Goal: Task Accomplishment & Management: Manage account settings

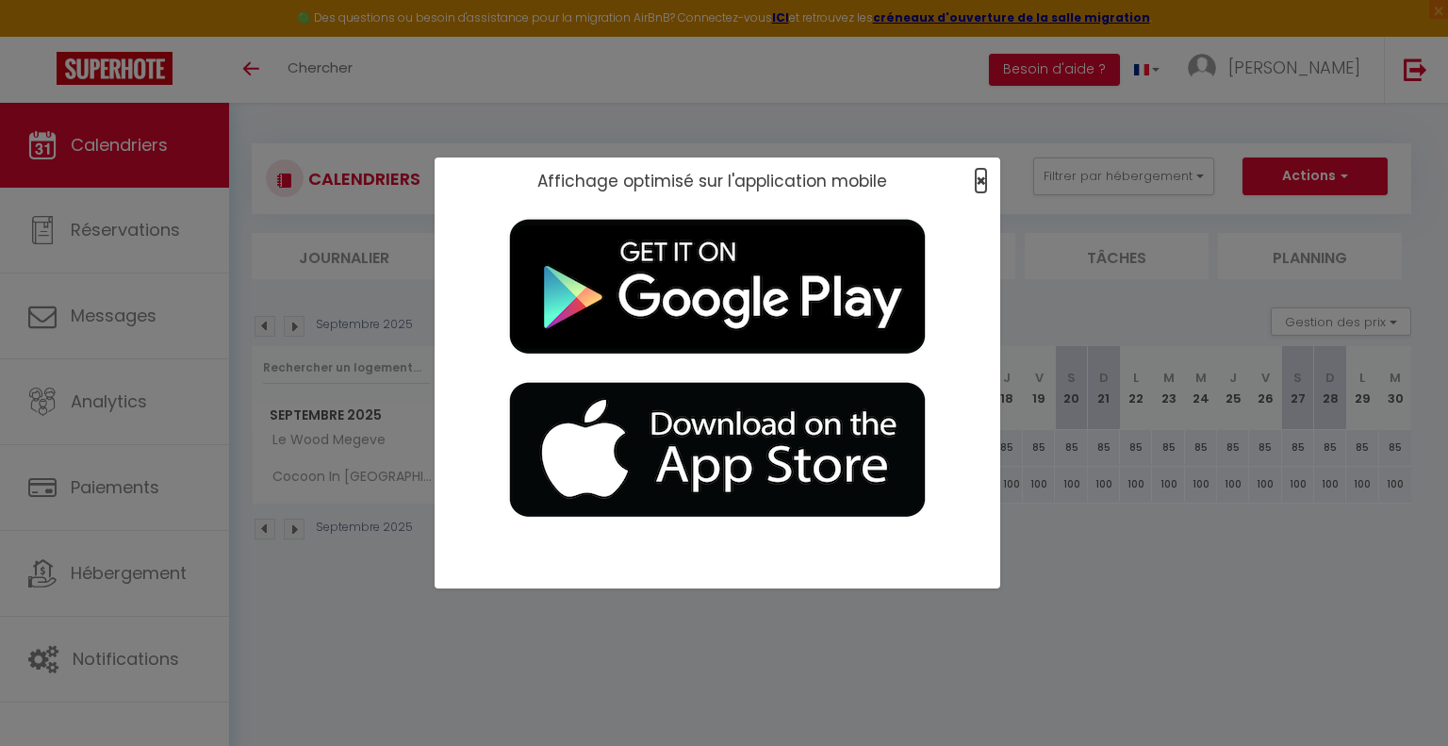
click at [926, 184] on span "×" at bounding box center [981, 181] width 10 height 24
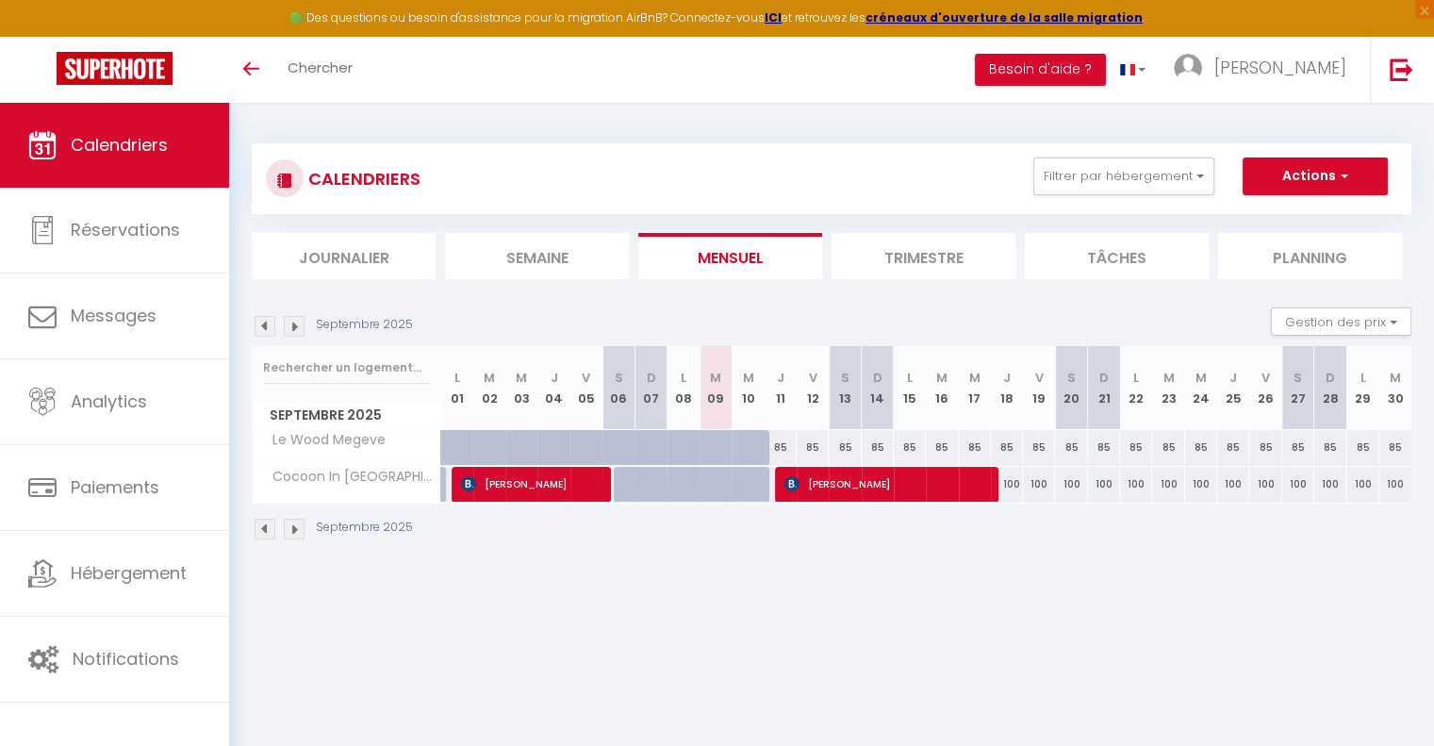
click at [293, 326] on img at bounding box center [294, 326] width 21 height 21
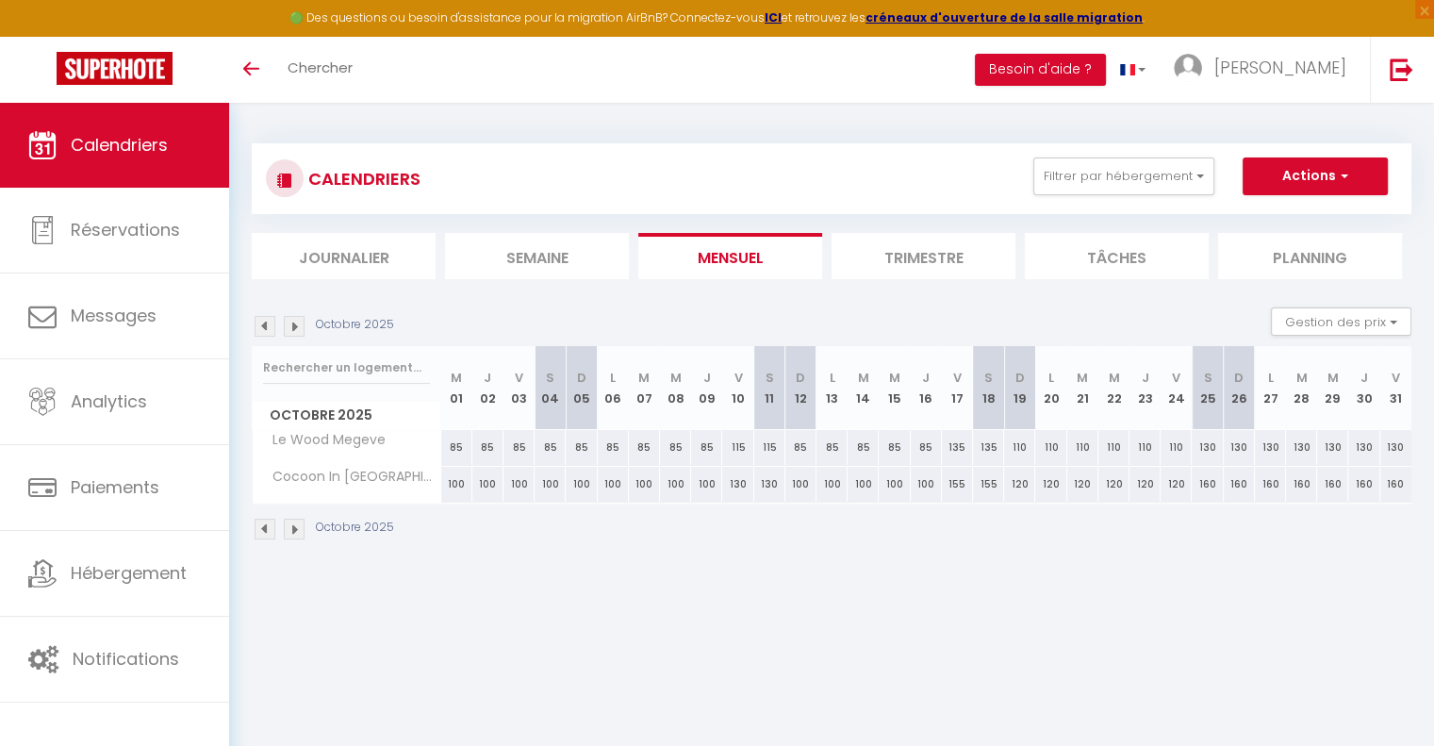
click at [293, 326] on img at bounding box center [294, 326] width 21 height 21
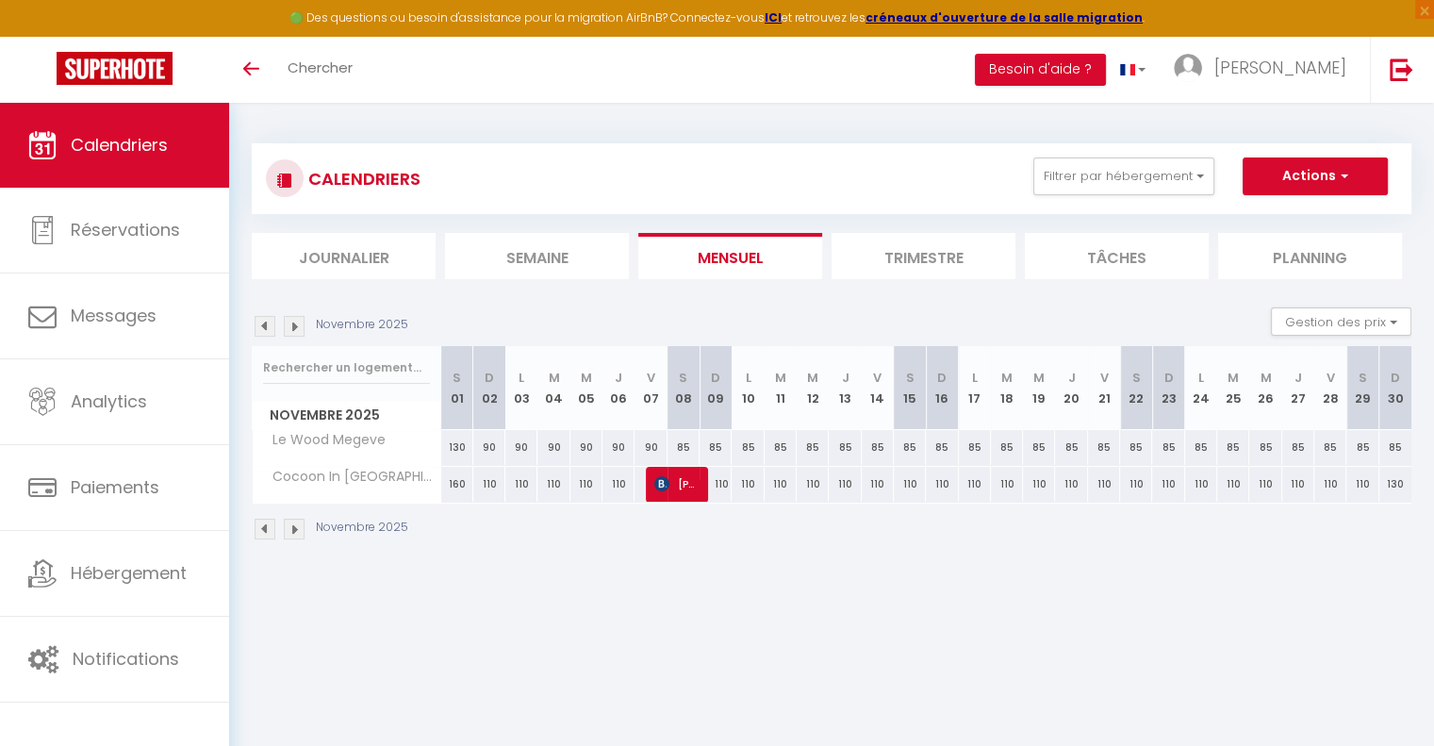
click at [293, 326] on img at bounding box center [294, 326] width 21 height 21
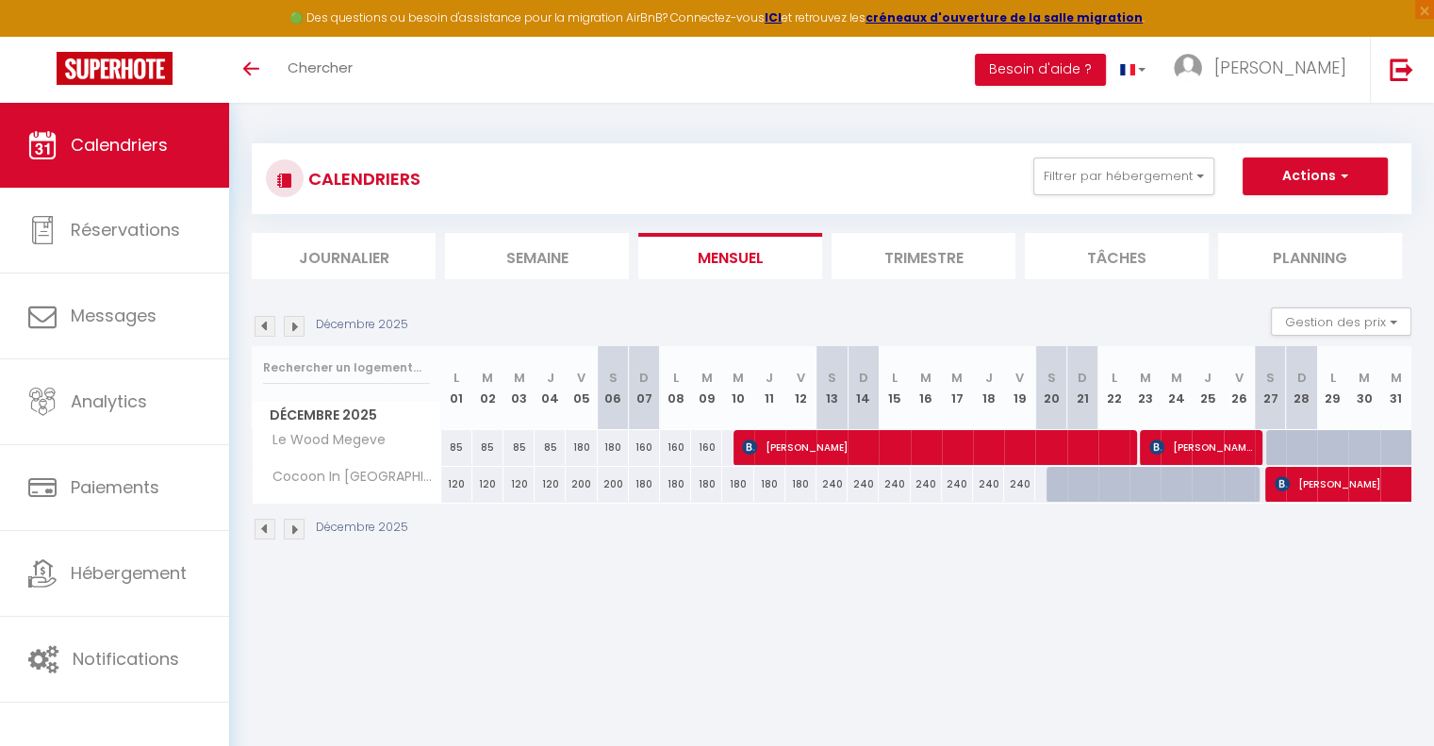
click at [293, 326] on img at bounding box center [294, 326] width 21 height 21
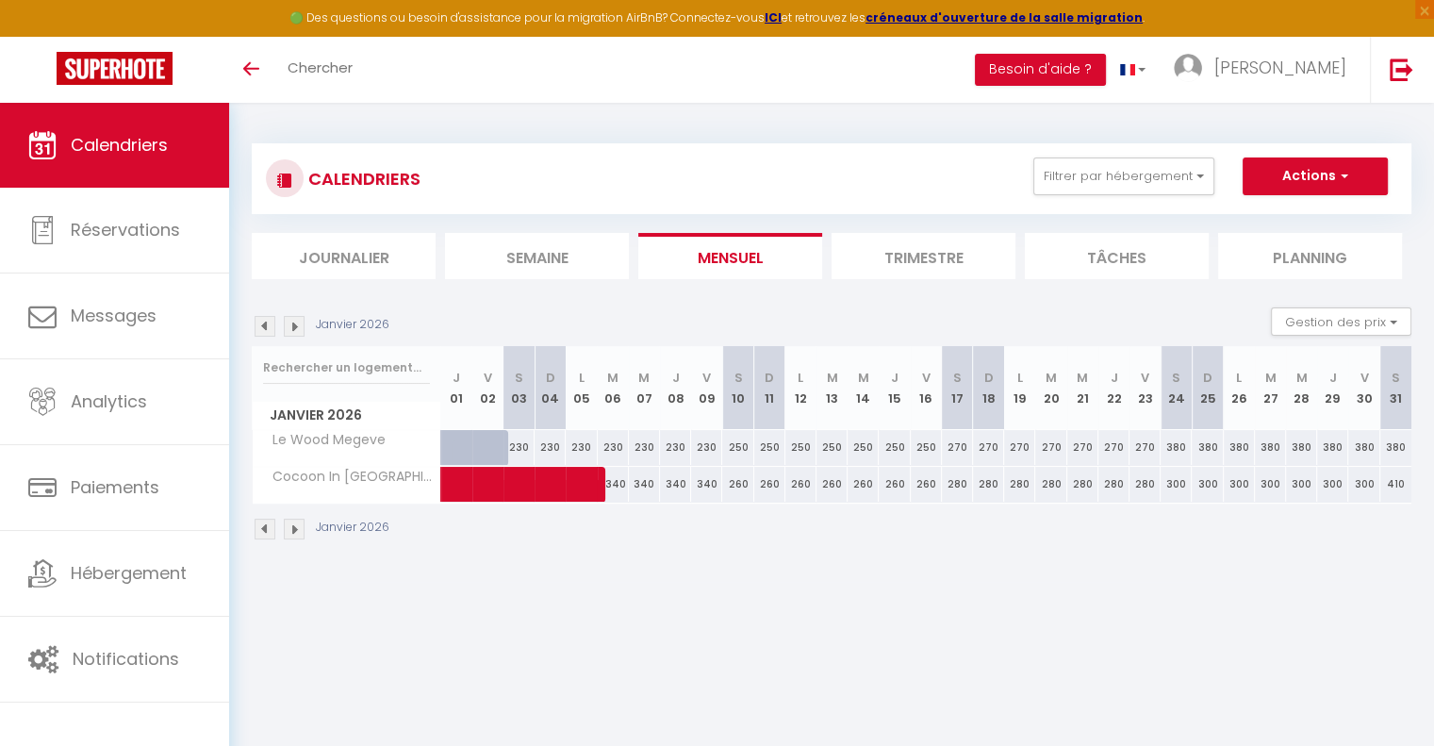
click at [265, 321] on img at bounding box center [265, 326] width 21 height 21
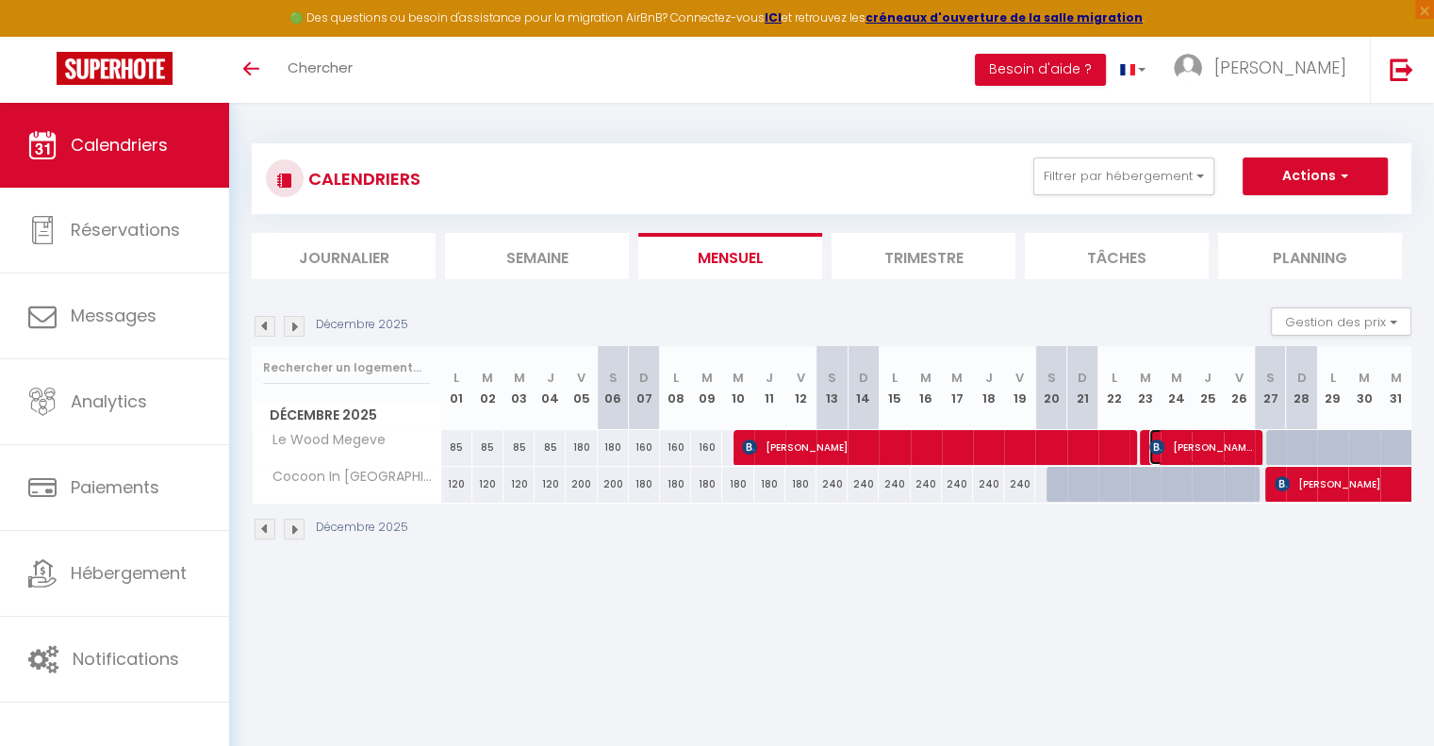
click at [926, 447] on span "[PERSON_NAME]" at bounding box center [1201, 447] width 104 height 36
select select "OK"
select select "0"
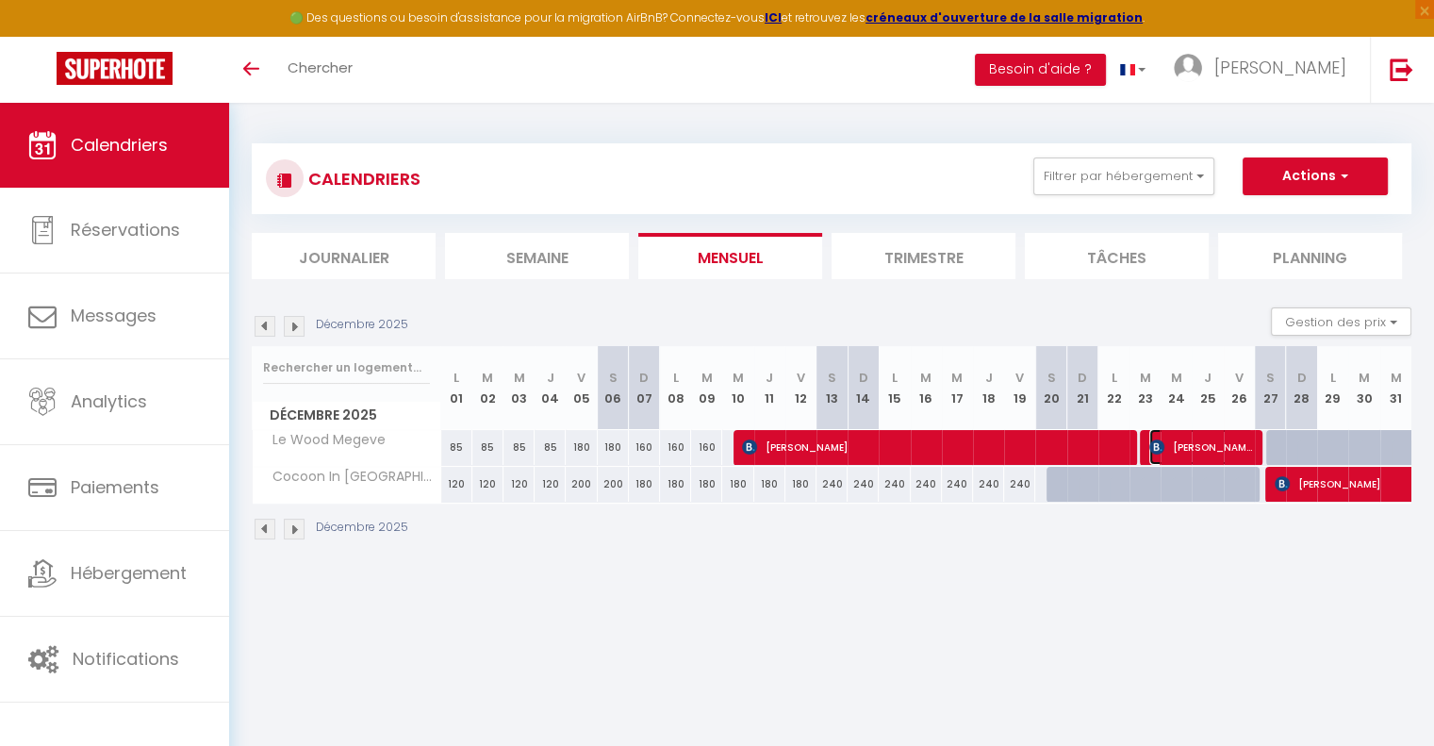
select select "1"
select select
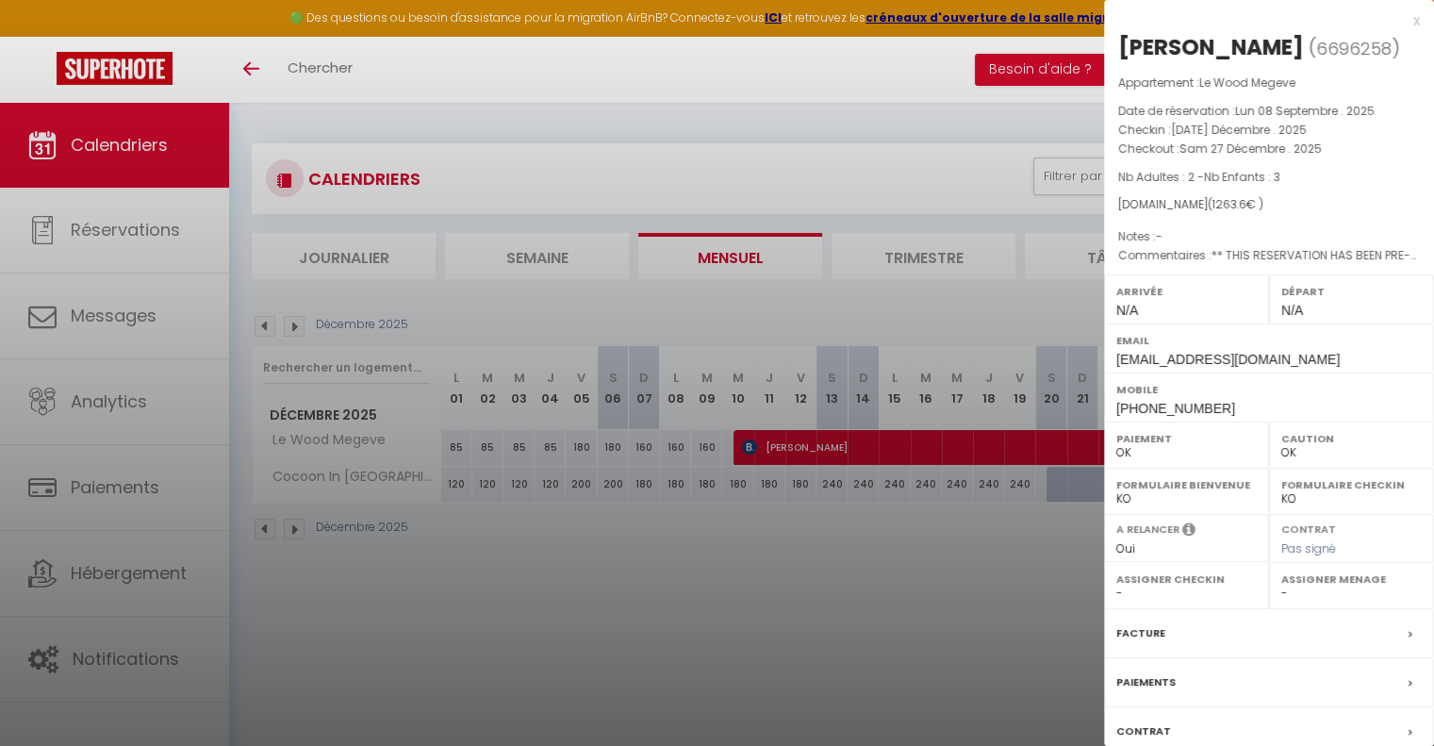
click at [926, 52] on div "[PERSON_NAME]" at bounding box center [1211, 47] width 186 height 30
copy div "[PERSON_NAME]"
click at [926, 23] on div "x" at bounding box center [1262, 20] width 316 height 23
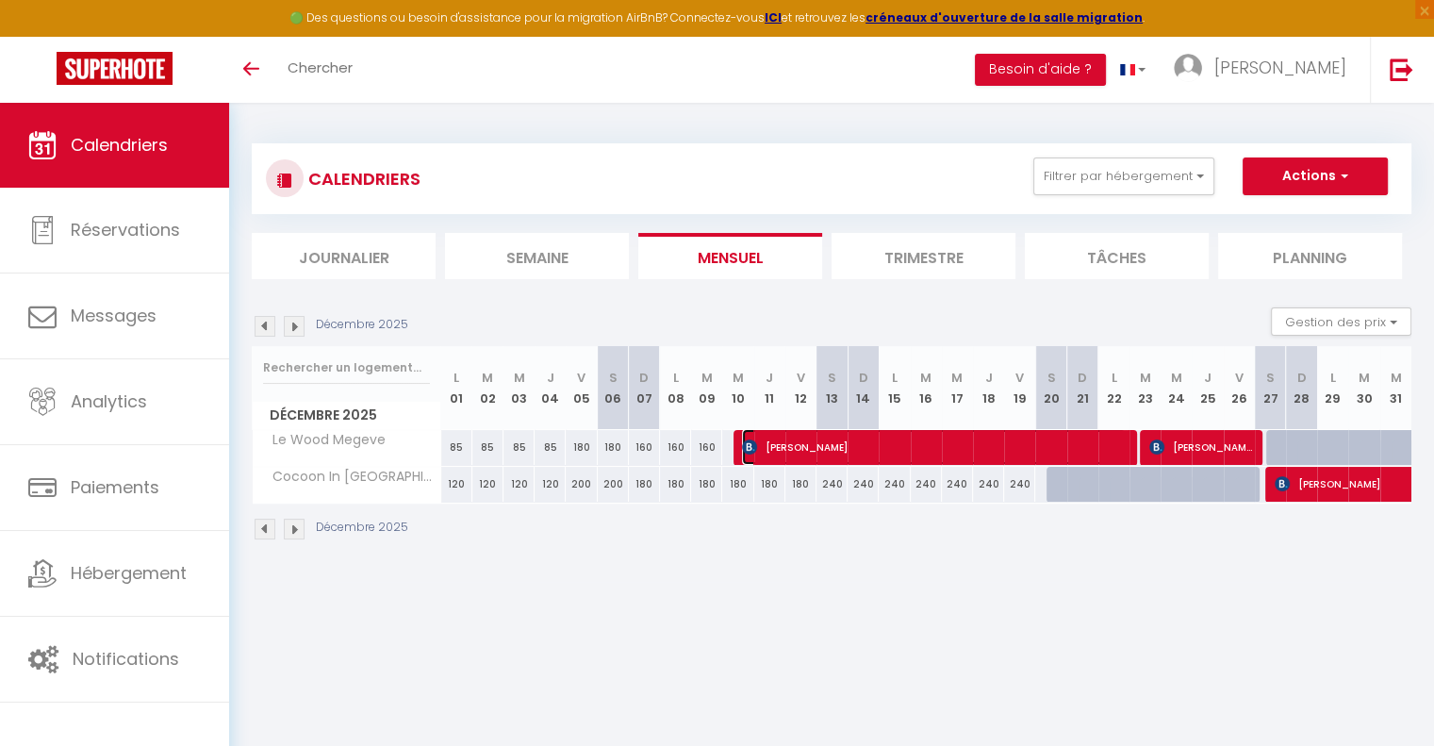
click at [926, 448] on span "[PERSON_NAME]" at bounding box center [934, 447] width 384 height 36
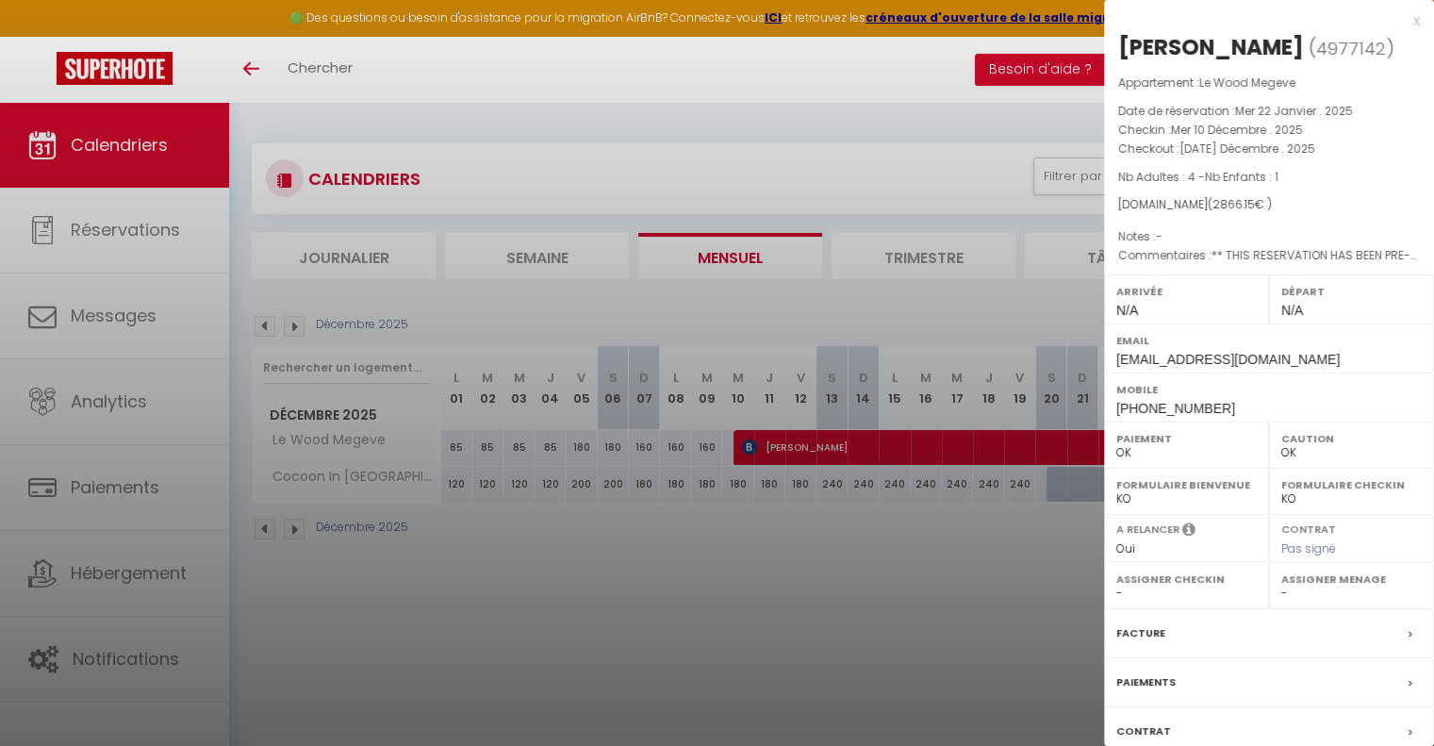
click at [926, 24] on div "x" at bounding box center [1262, 20] width 316 height 23
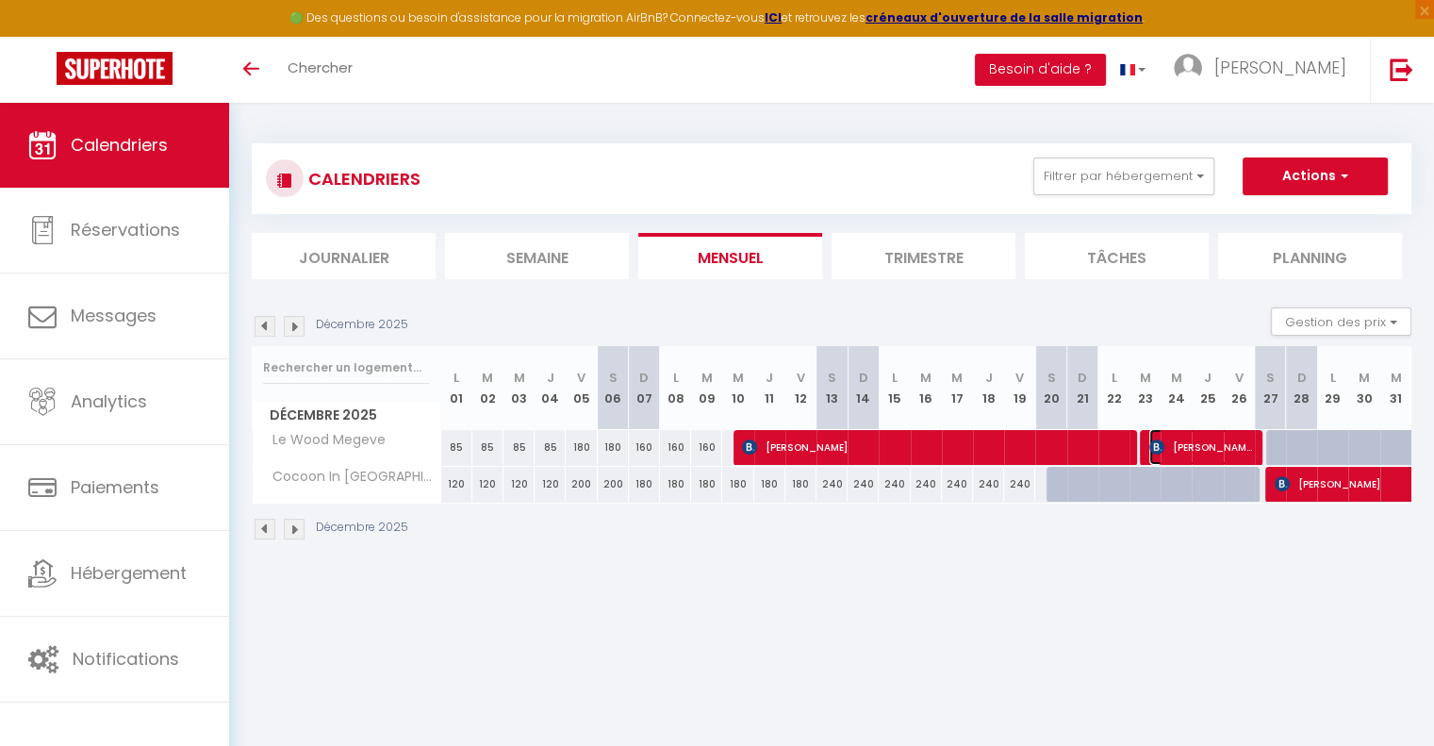
click at [926, 439] on span "[PERSON_NAME]" at bounding box center [1201, 447] width 104 height 36
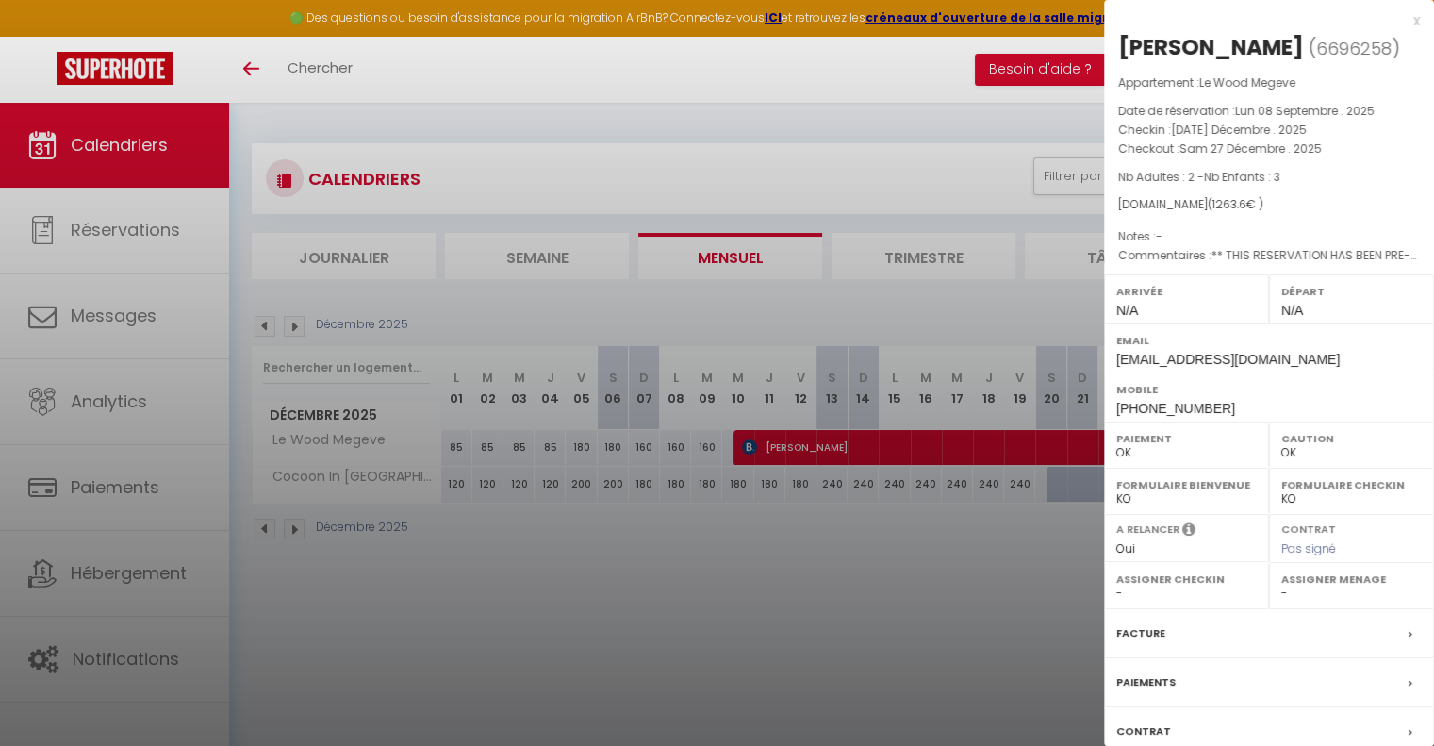
click at [926, 24] on div "x" at bounding box center [1262, 20] width 316 height 23
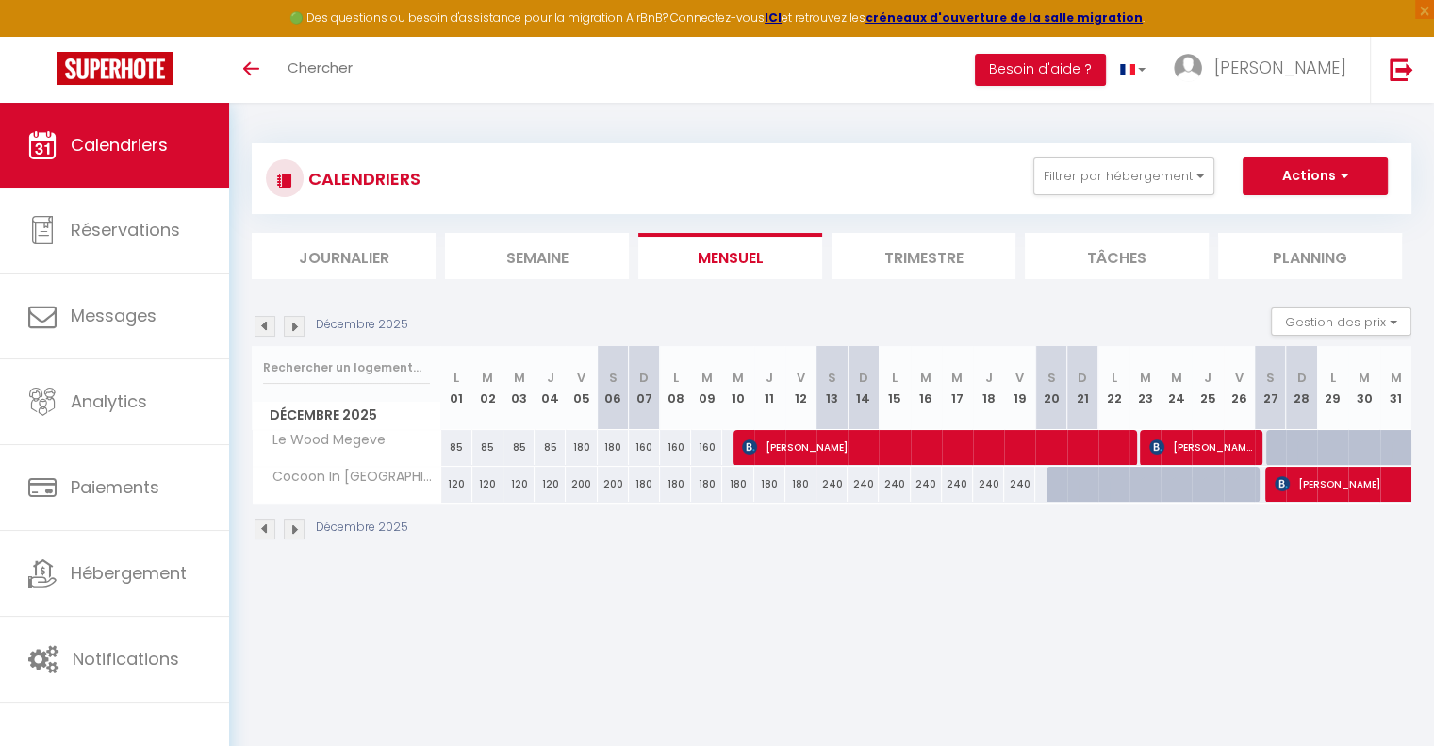
click at [835, 192] on div "CALENDRIERS Filtrer par hébergement MGM [PERSON_NAME] Megeve Cocoon In [GEOGRAP…" at bounding box center [831, 178] width 1131 height 42
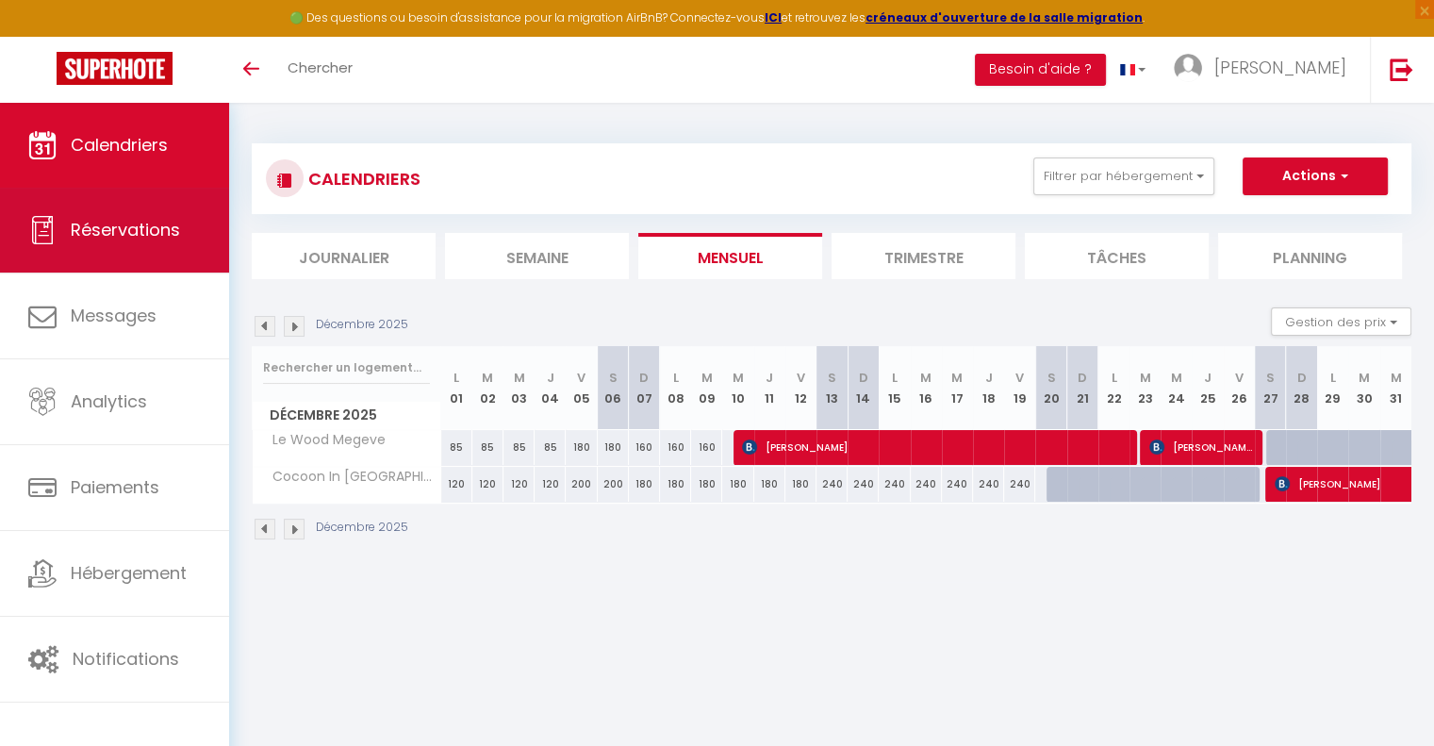
click at [84, 237] on span "Réservations" at bounding box center [125, 230] width 109 height 24
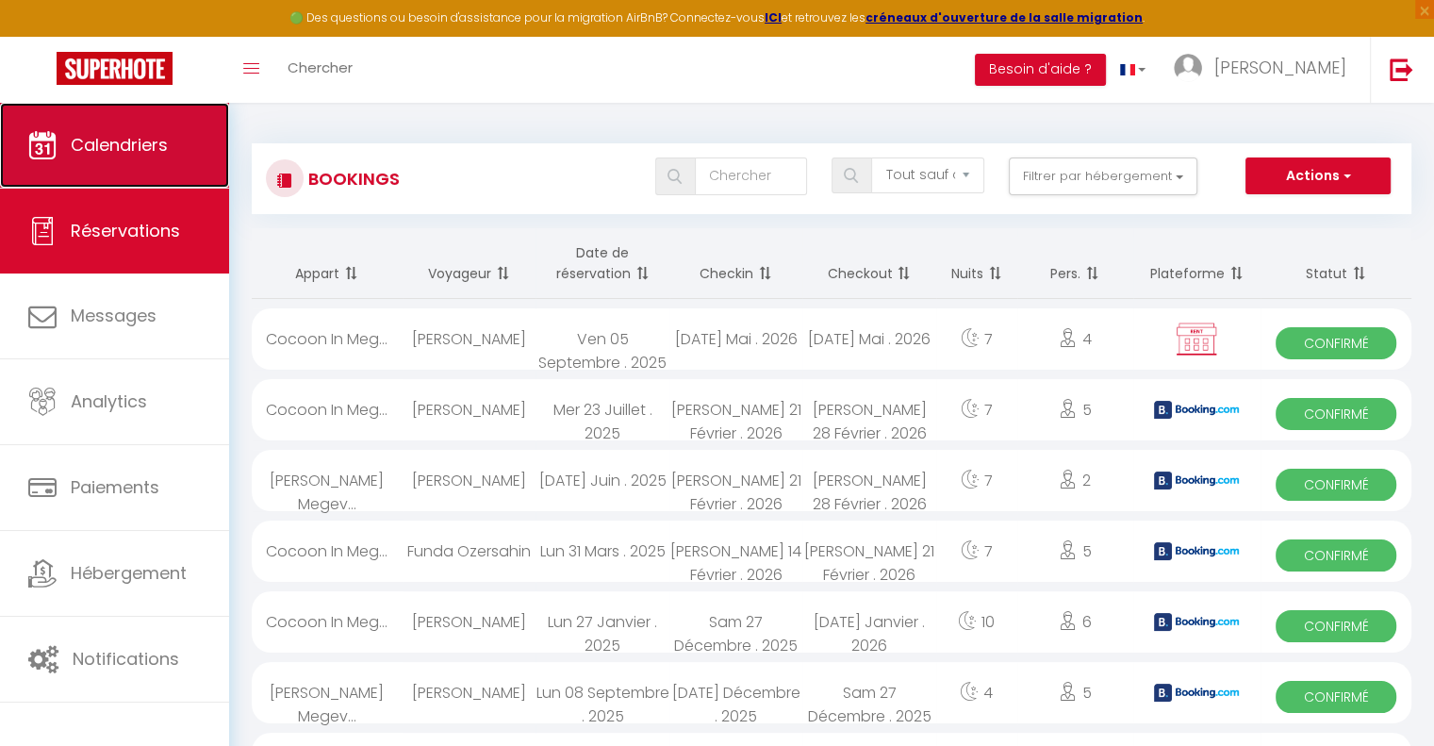
click at [130, 165] on link "Calendriers" at bounding box center [114, 145] width 229 height 85
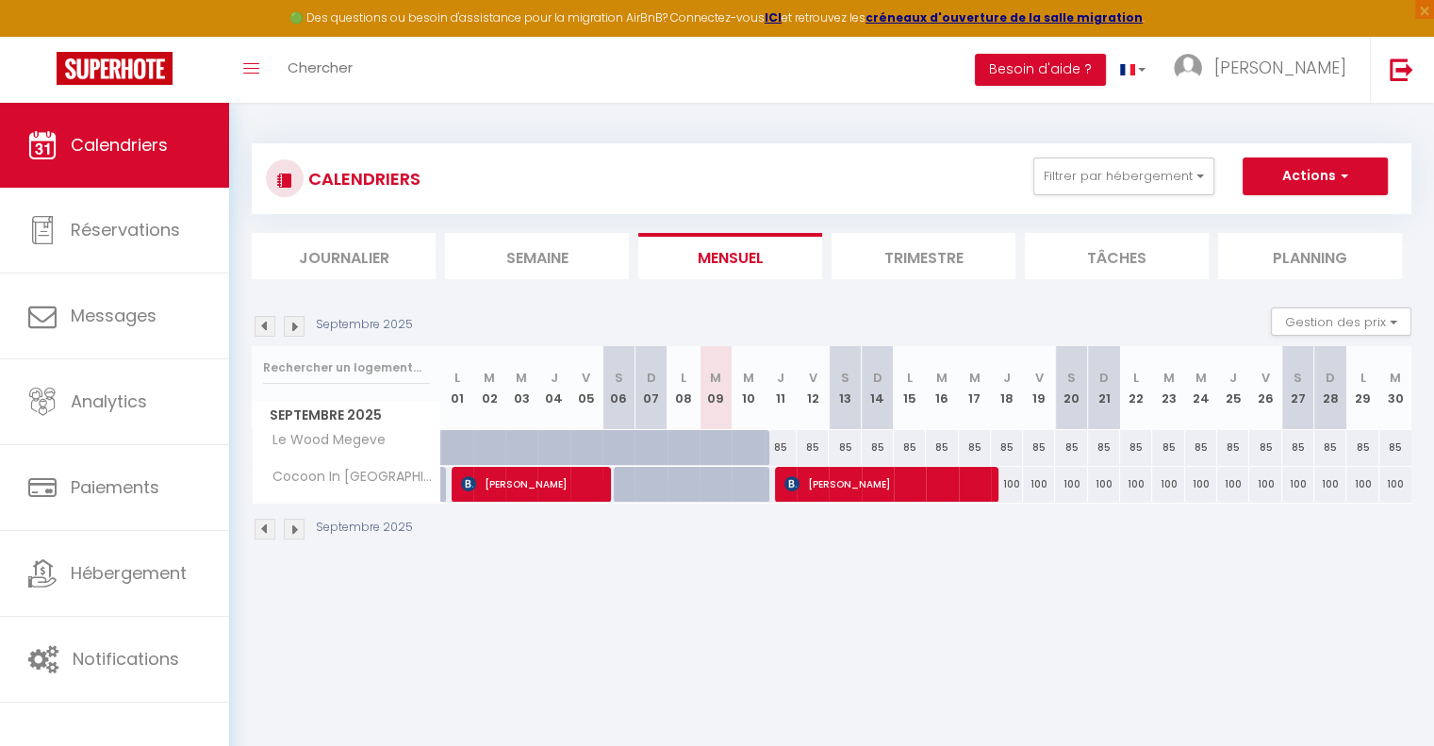
click at [297, 321] on img at bounding box center [294, 326] width 21 height 21
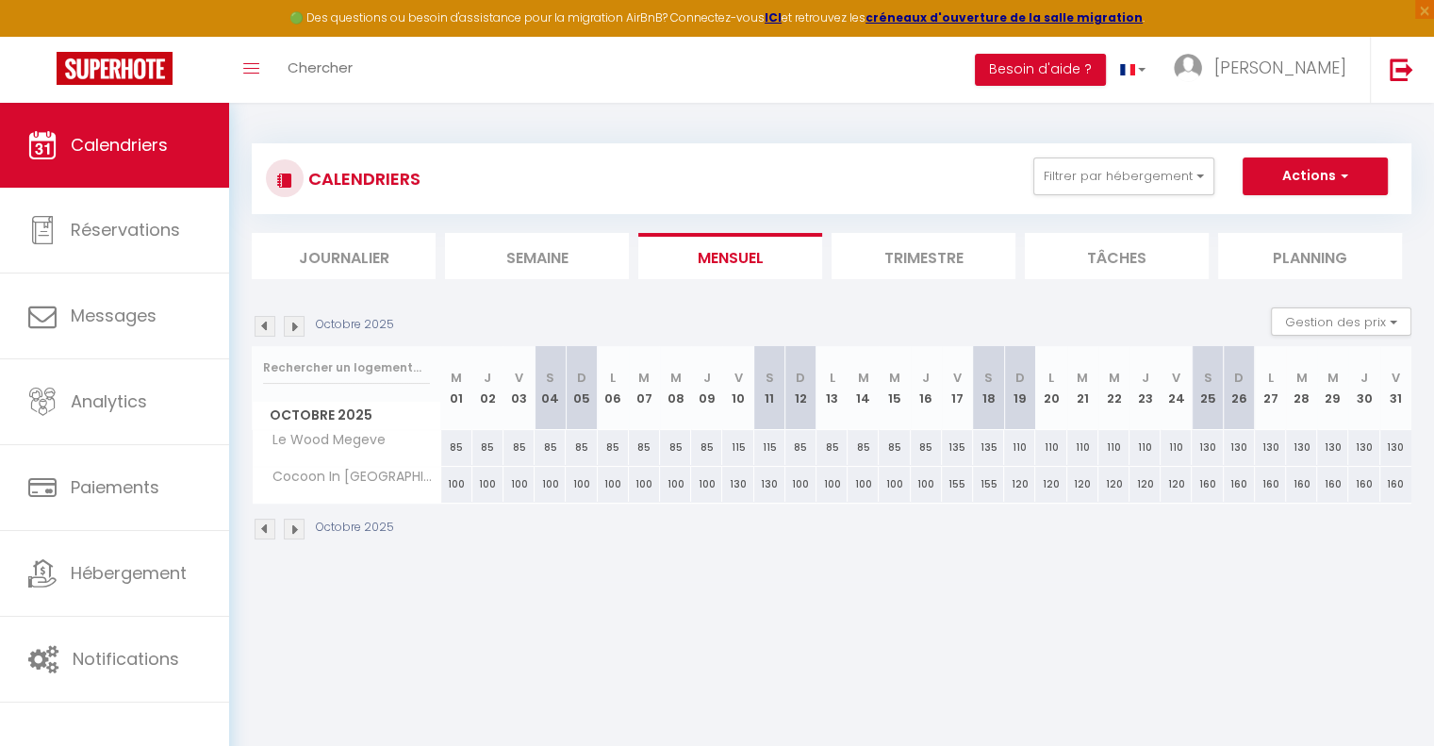
click at [297, 321] on img at bounding box center [294, 326] width 21 height 21
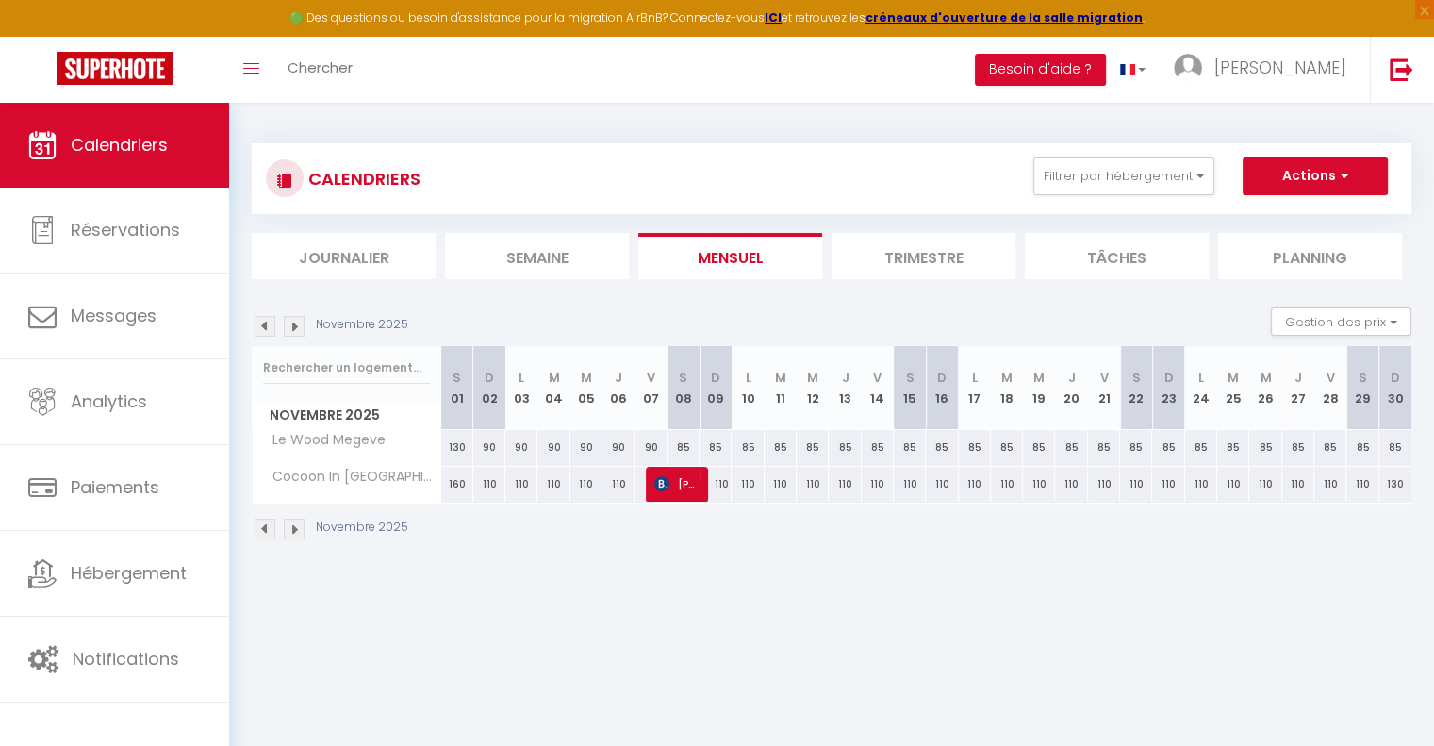
click at [297, 321] on img at bounding box center [294, 326] width 21 height 21
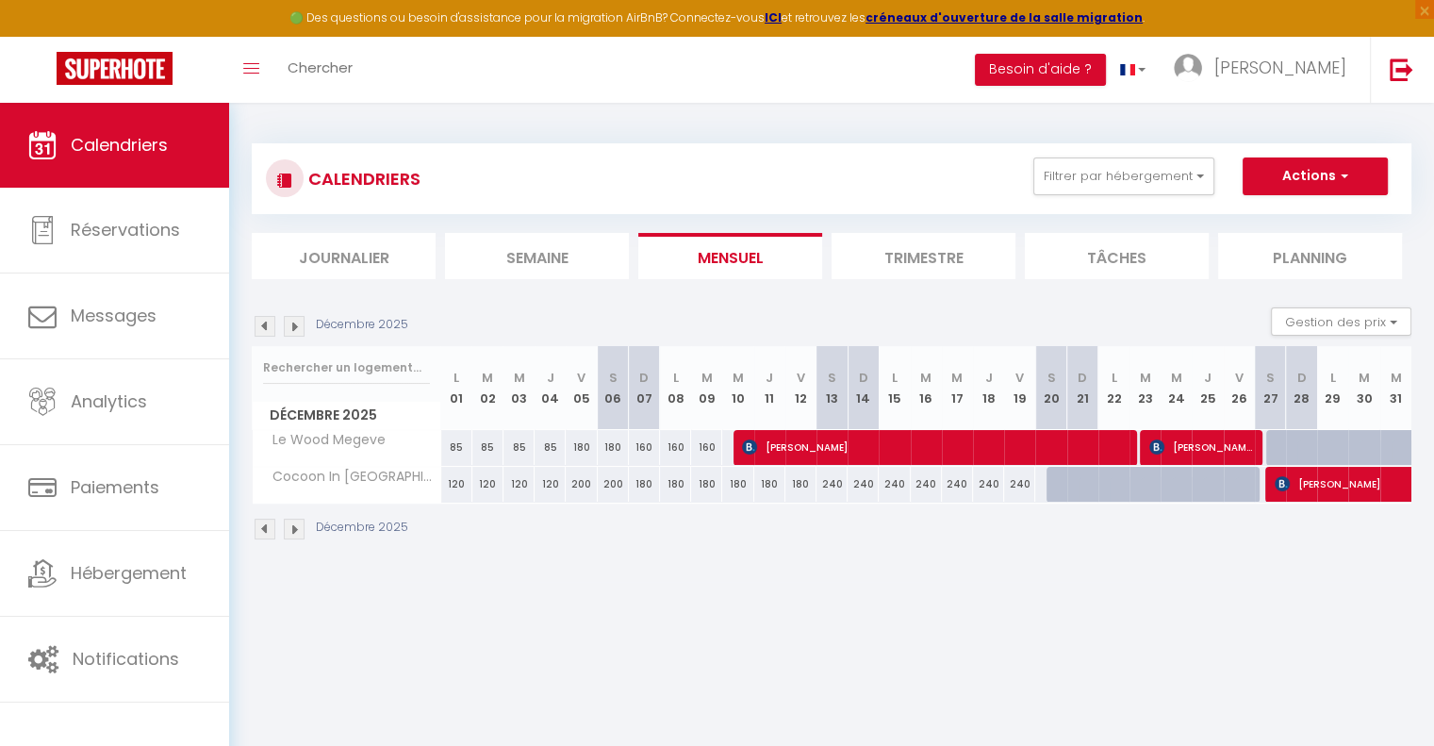
click at [297, 321] on img at bounding box center [294, 326] width 21 height 21
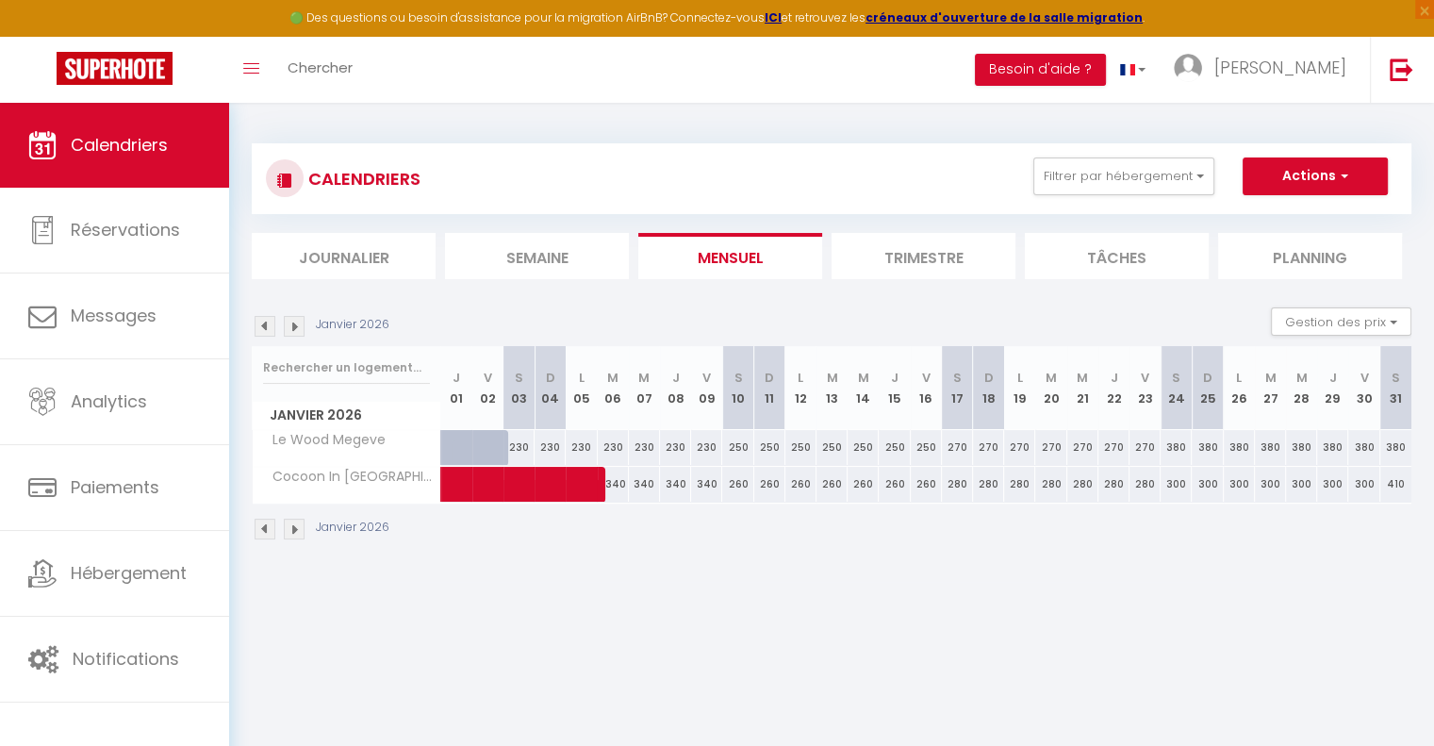
click at [297, 321] on img at bounding box center [294, 326] width 21 height 21
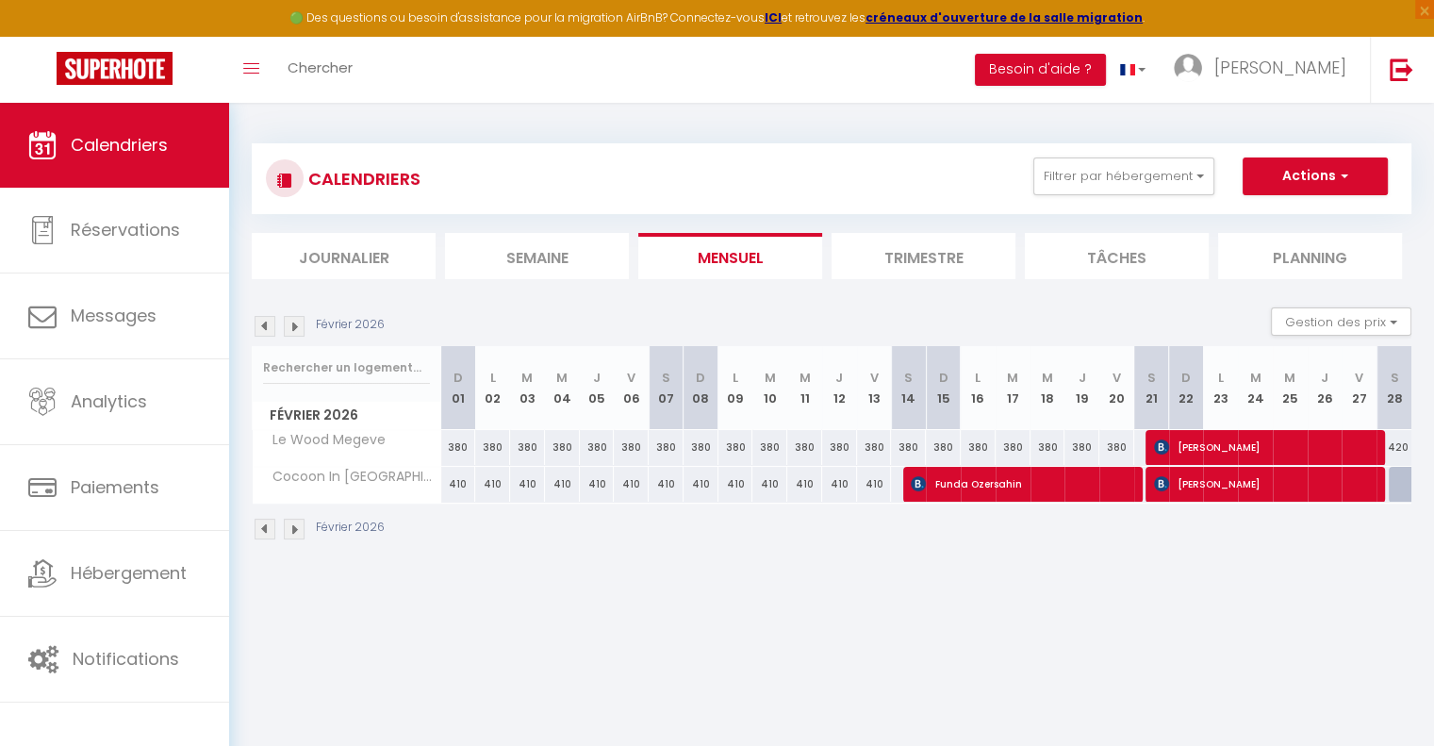
click at [297, 321] on img at bounding box center [294, 326] width 21 height 21
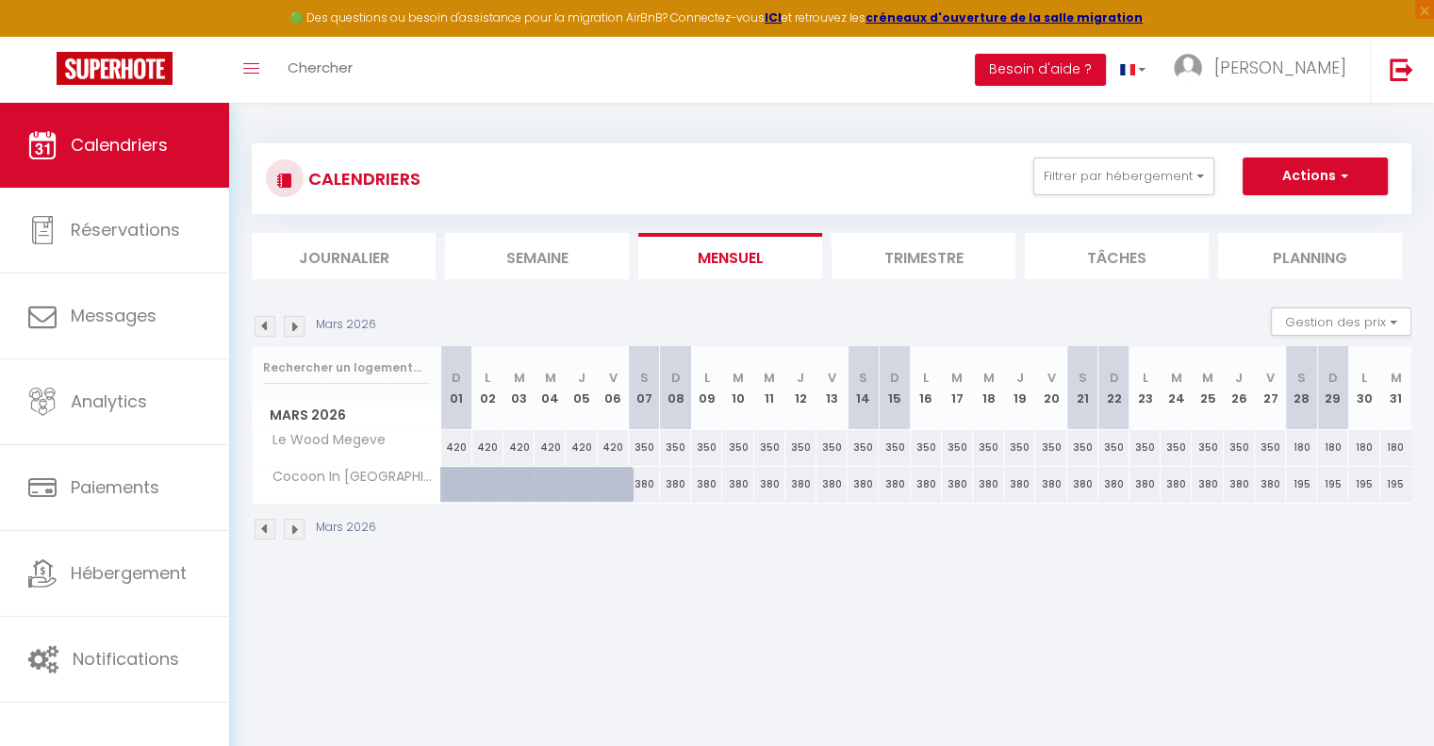
click at [268, 321] on img at bounding box center [265, 326] width 21 height 21
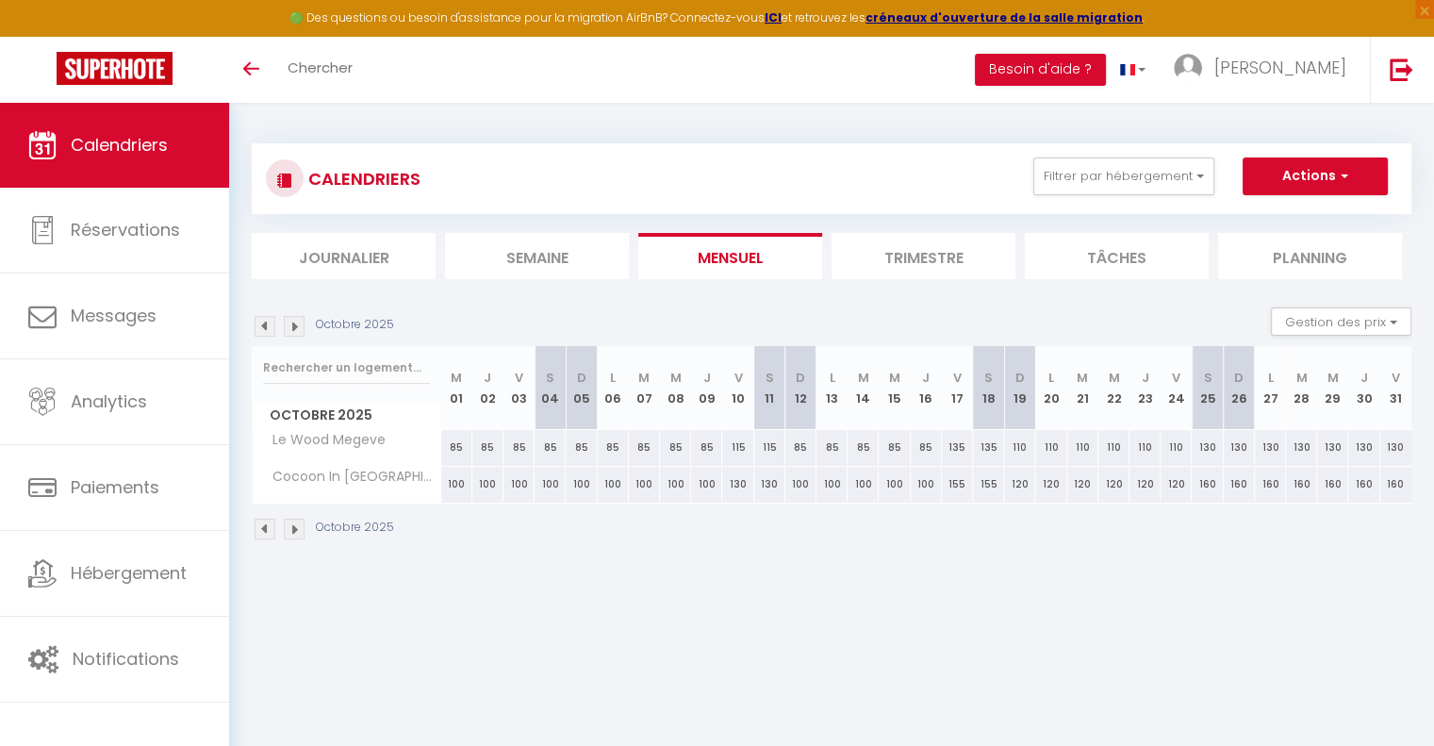
click at [294, 326] on img at bounding box center [294, 326] width 21 height 21
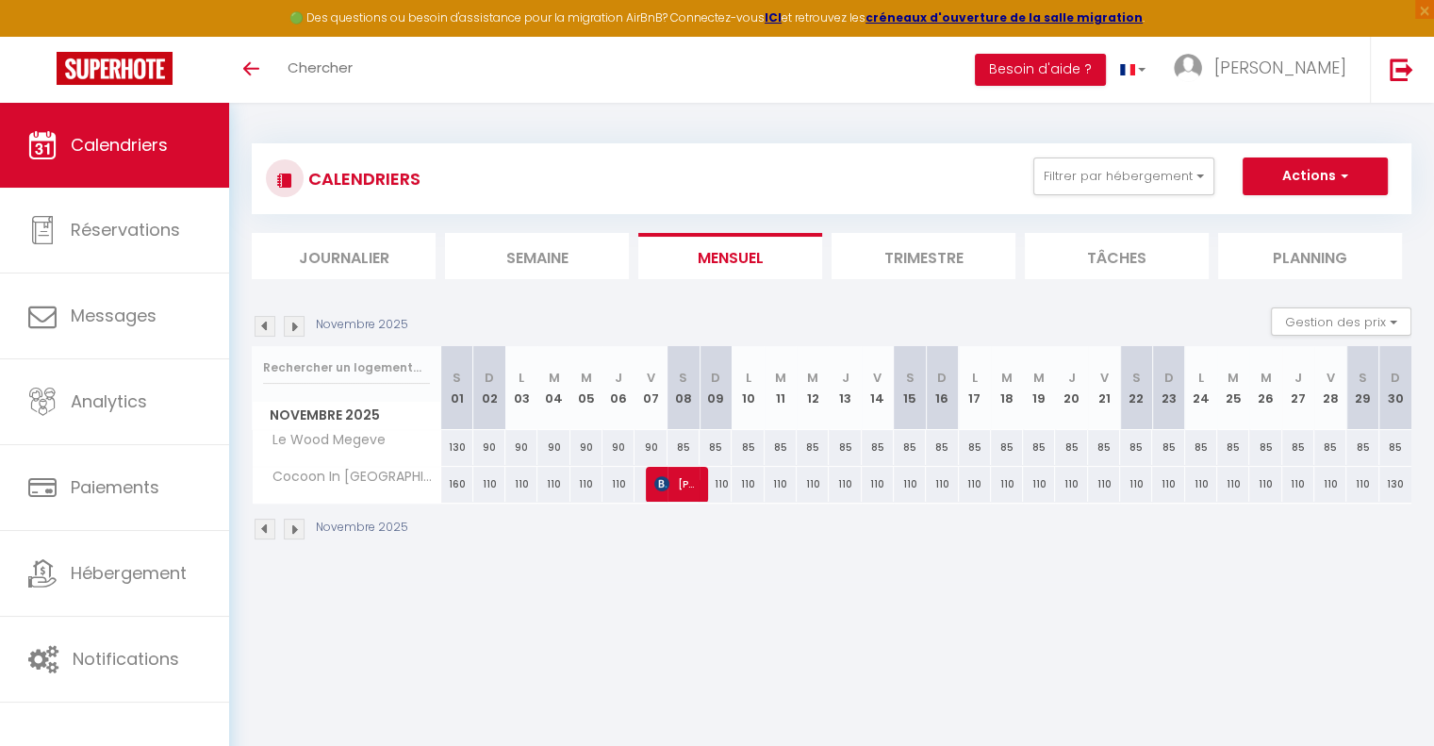
click at [294, 326] on img at bounding box center [294, 326] width 21 height 21
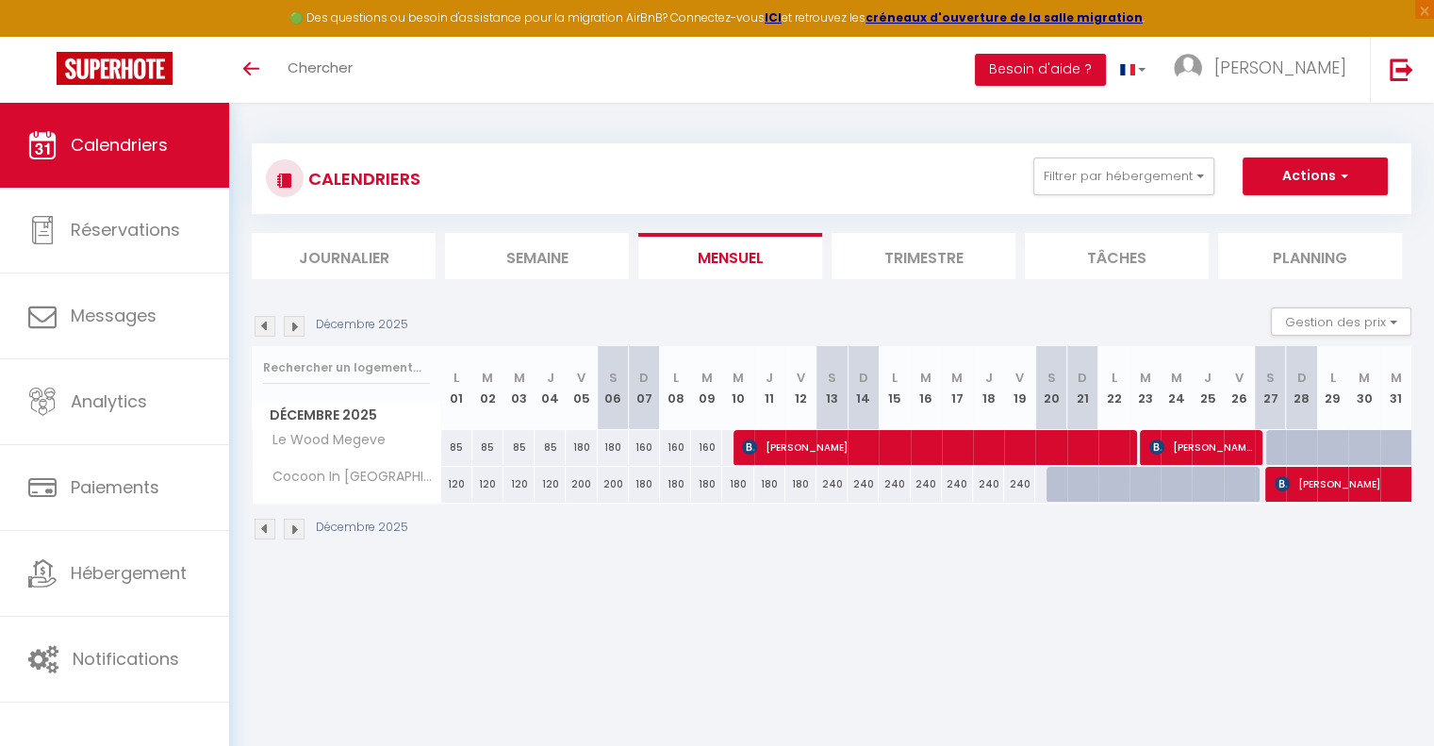
click at [294, 326] on img at bounding box center [294, 326] width 21 height 21
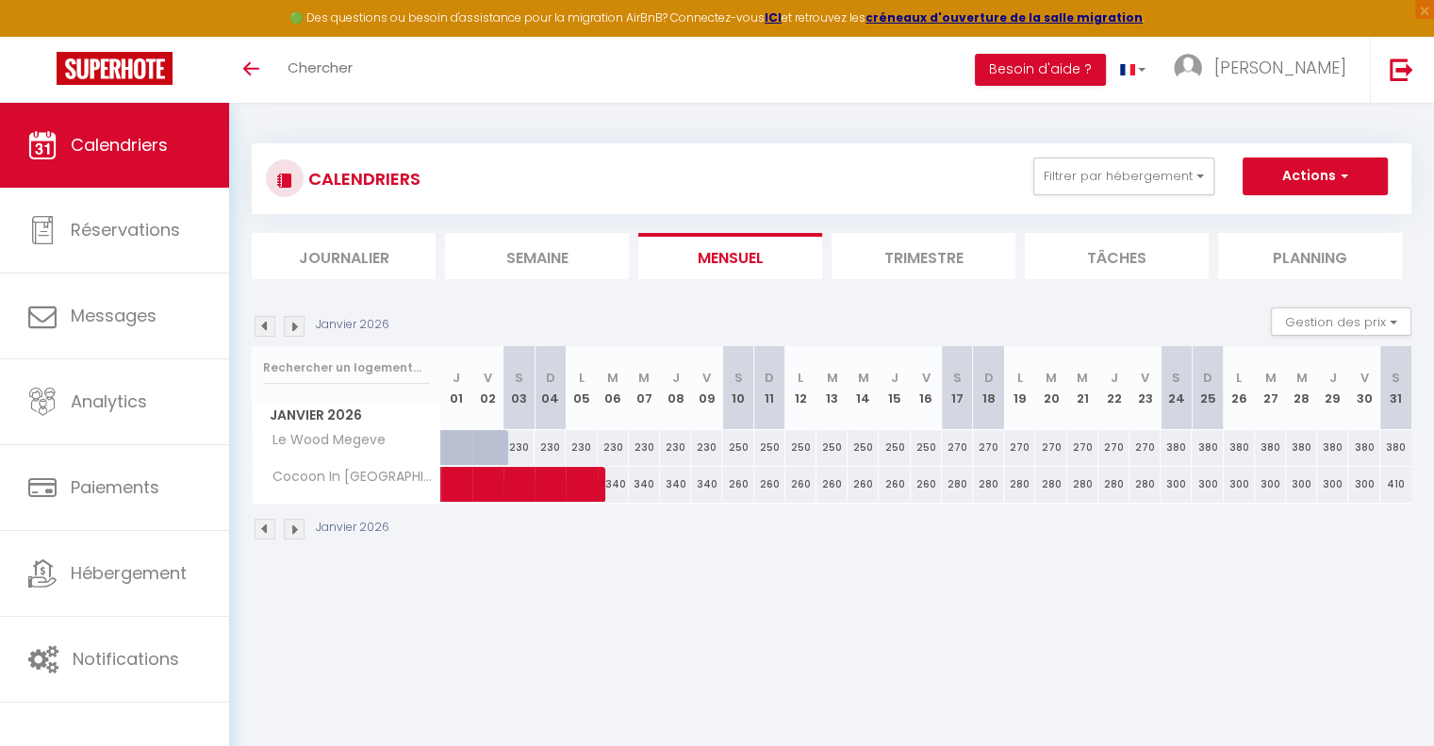
click at [294, 326] on img at bounding box center [294, 326] width 21 height 21
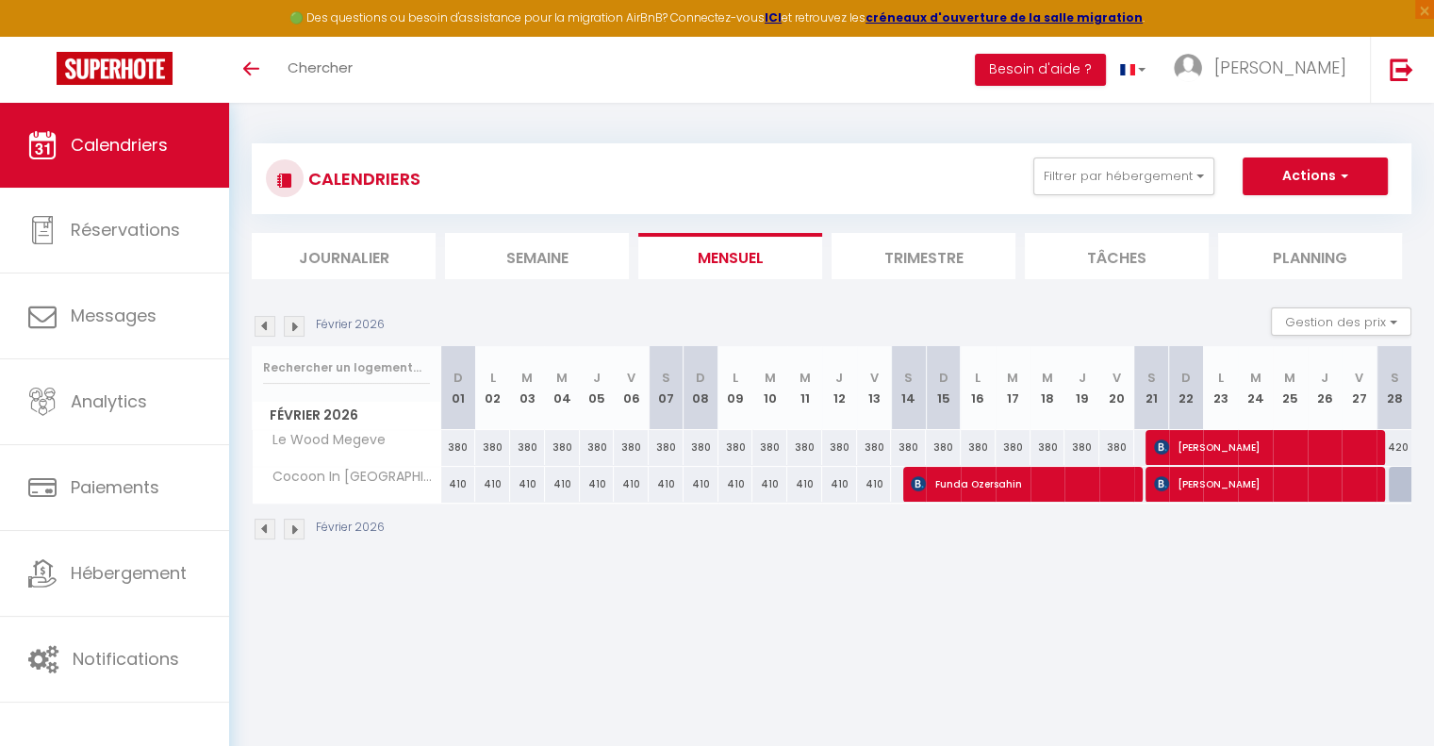
click at [291, 327] on img at bounding box center [294, 326] width 21 height 21
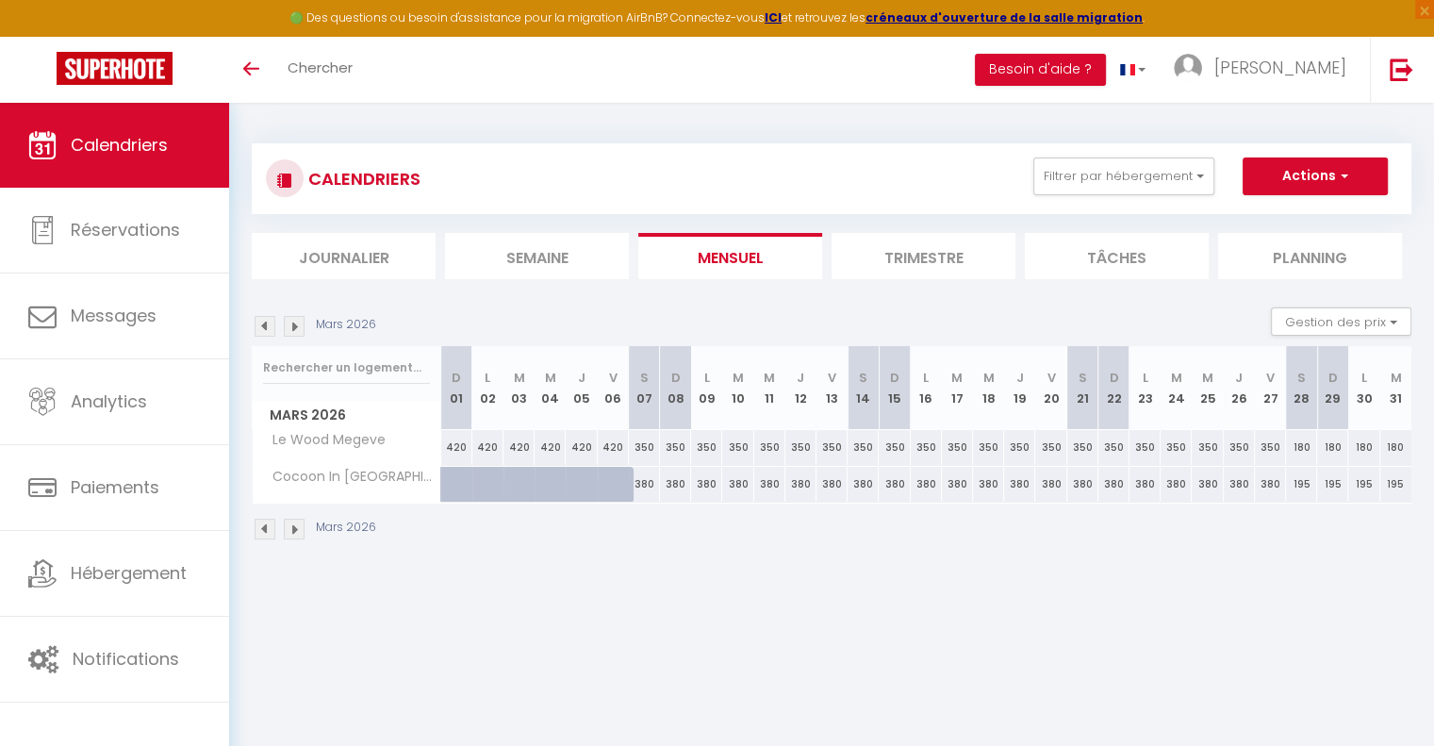
click at [859, 441] on div "350" at bounding box center [863, 447] width 31 height 35
type input "350"
type input "Sam 14 Mars 2026"
type input "Dim 15 Mars 2026"
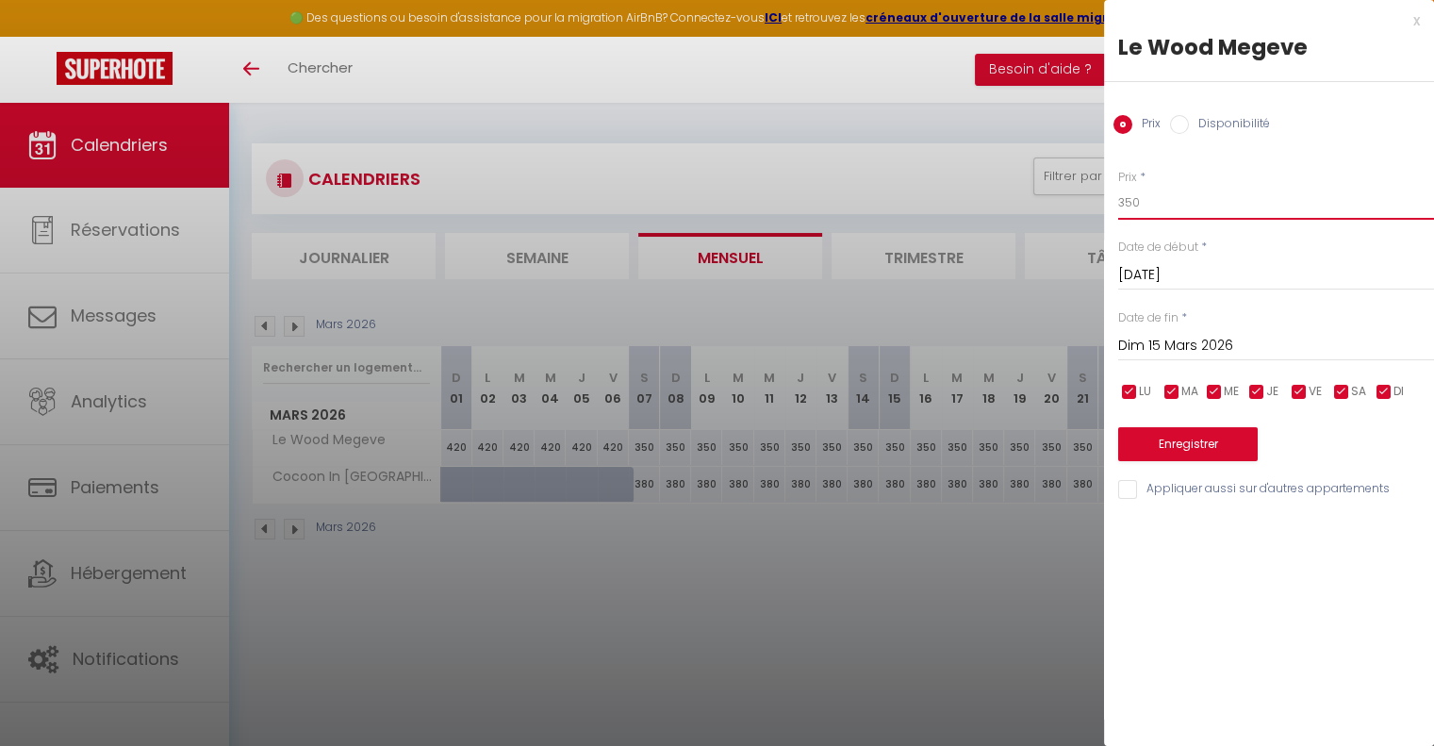
click at [1200, 213] on input "350" at bounding box center [1276, 203] width 316 height 34
click at [1200, 213] on input "285350" at bounding box center [1276, 203] width 316 height 34
type input "285"
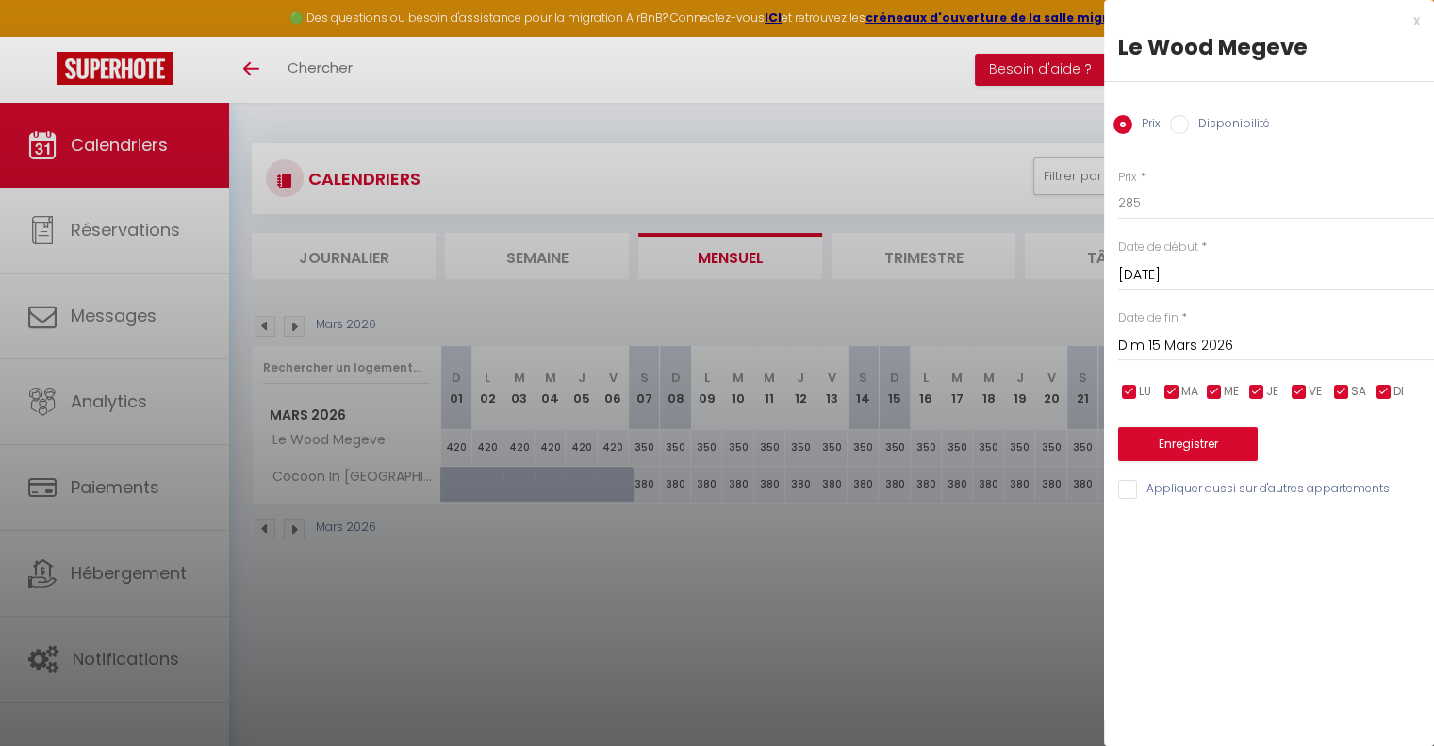
click at [1199, 351] on input "Dim 15 Mars 2026" at bounding box center [1276, 346] width 316 height 25
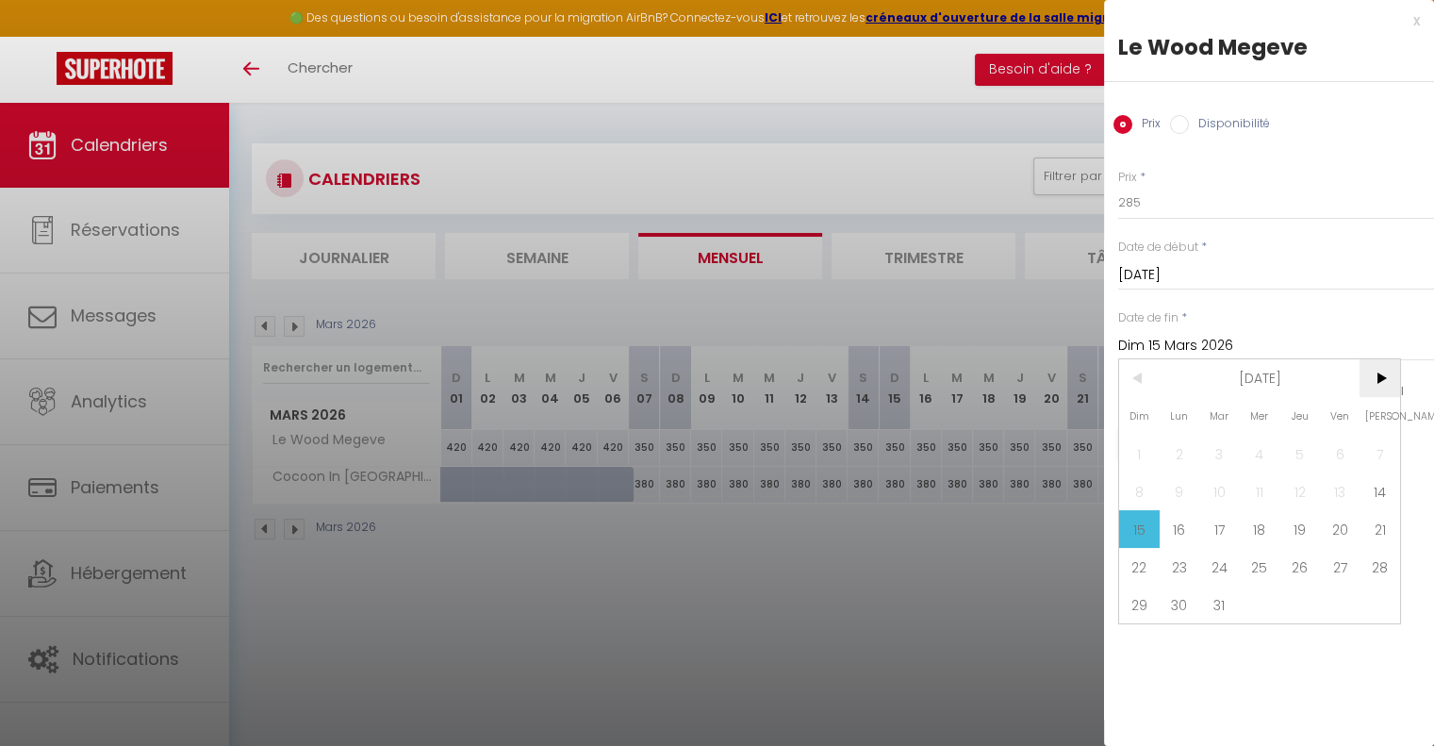
click at [1377, 380] on span ">" at bounding box center [1379, 378] width 41 height 38
click at [1381, 448] on span "4" at bounding box center [1379, 454] width 41 height 38
type input "Sam 04 Avril 2026"
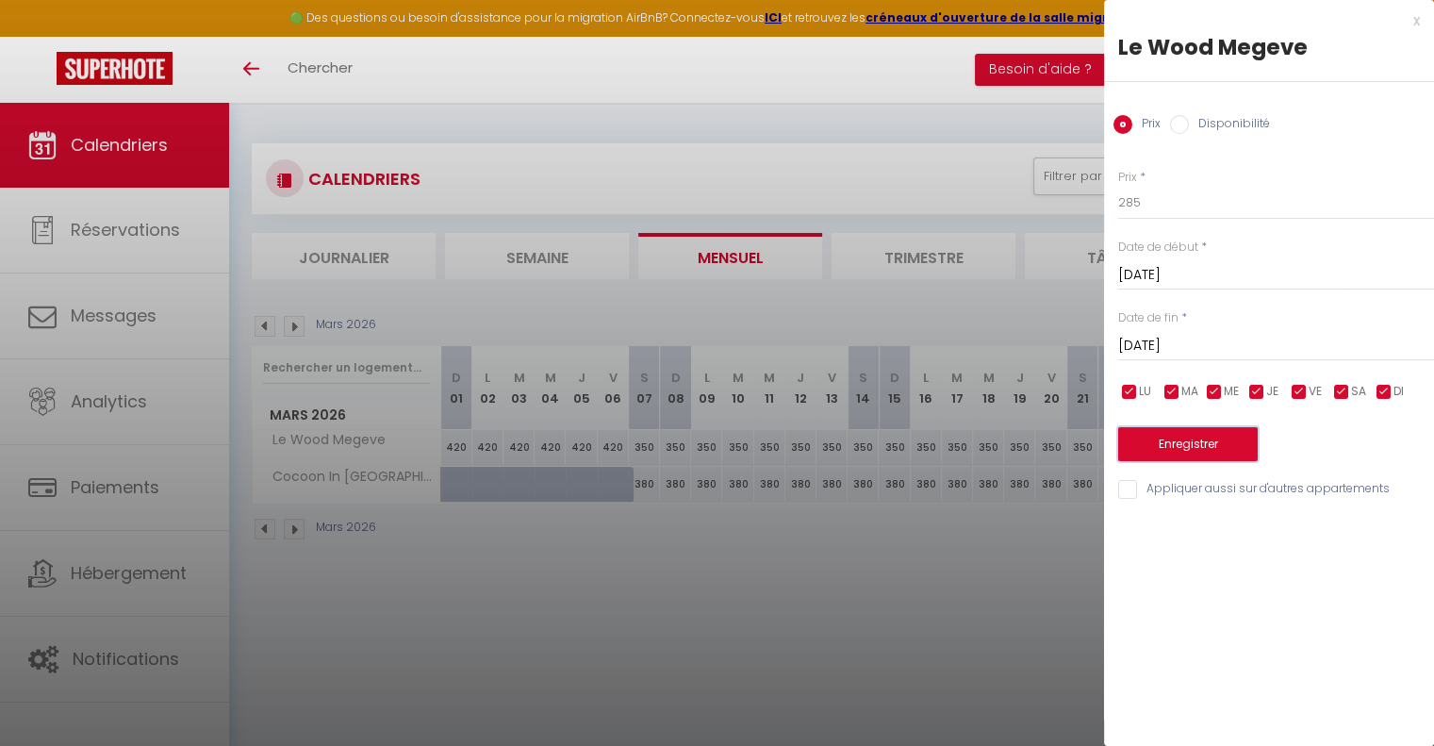
click at [1205, 440] on button "Enregistrer" at bounding box center [1188, 444] width 140 height 34
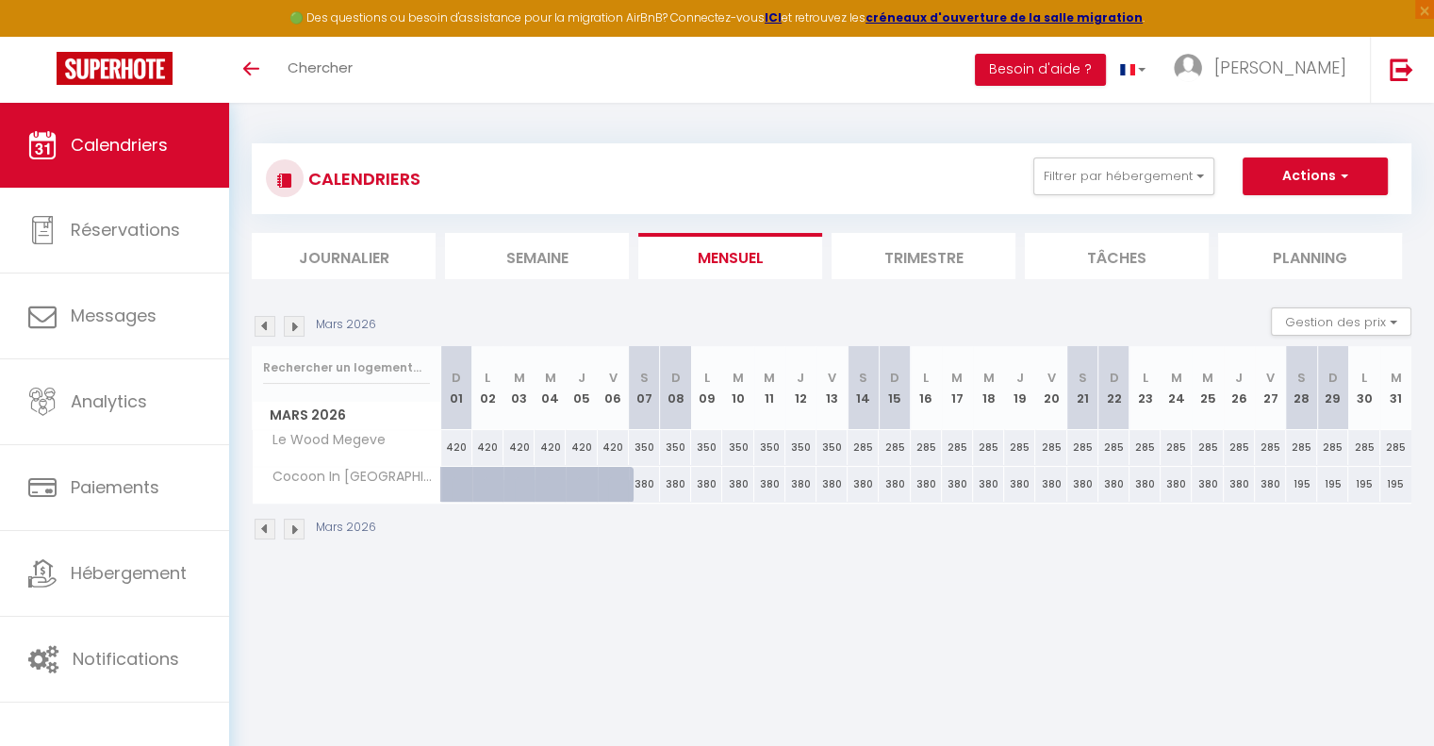
click at [294, 326] on img at bounding box center [294, 326] width 21 height 21
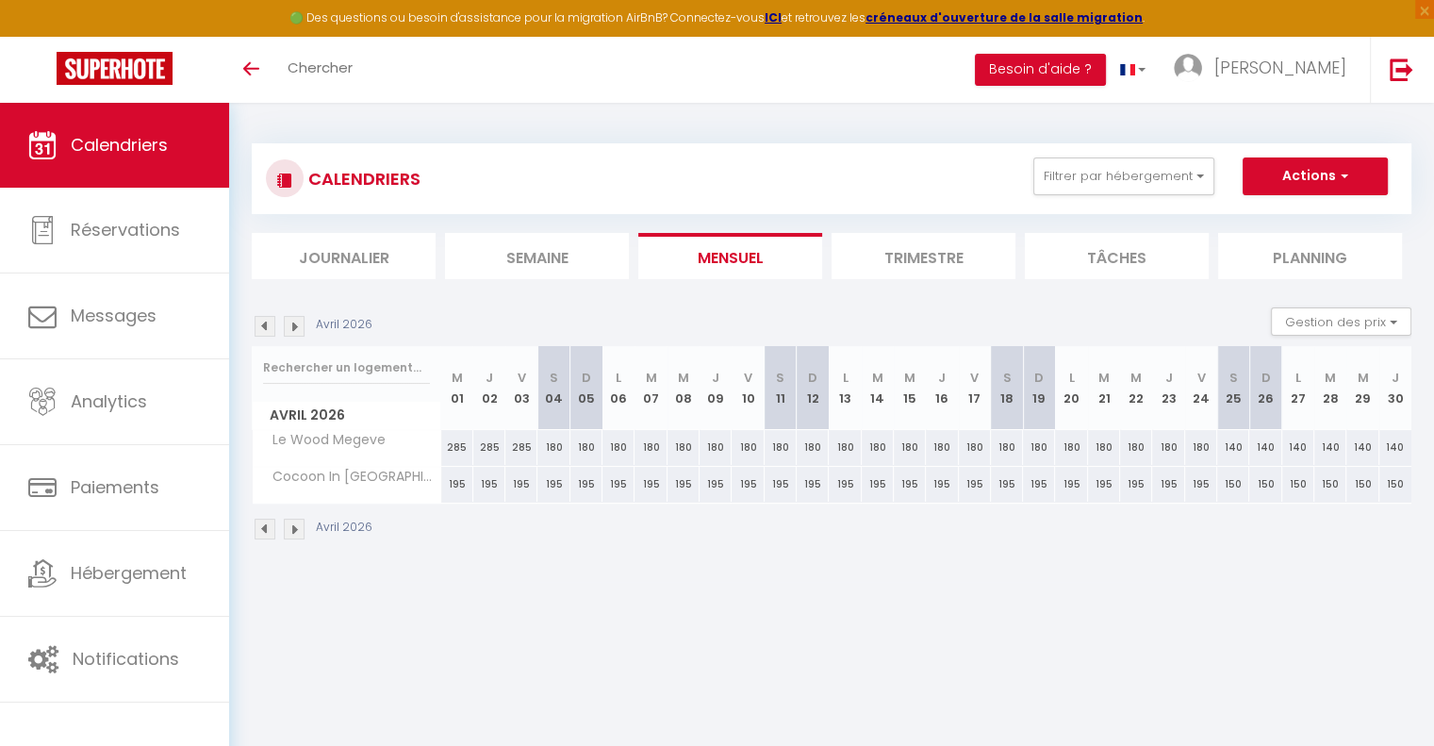
click at [265, 323] on img at bounding box center [265, 326] width 21 height 21
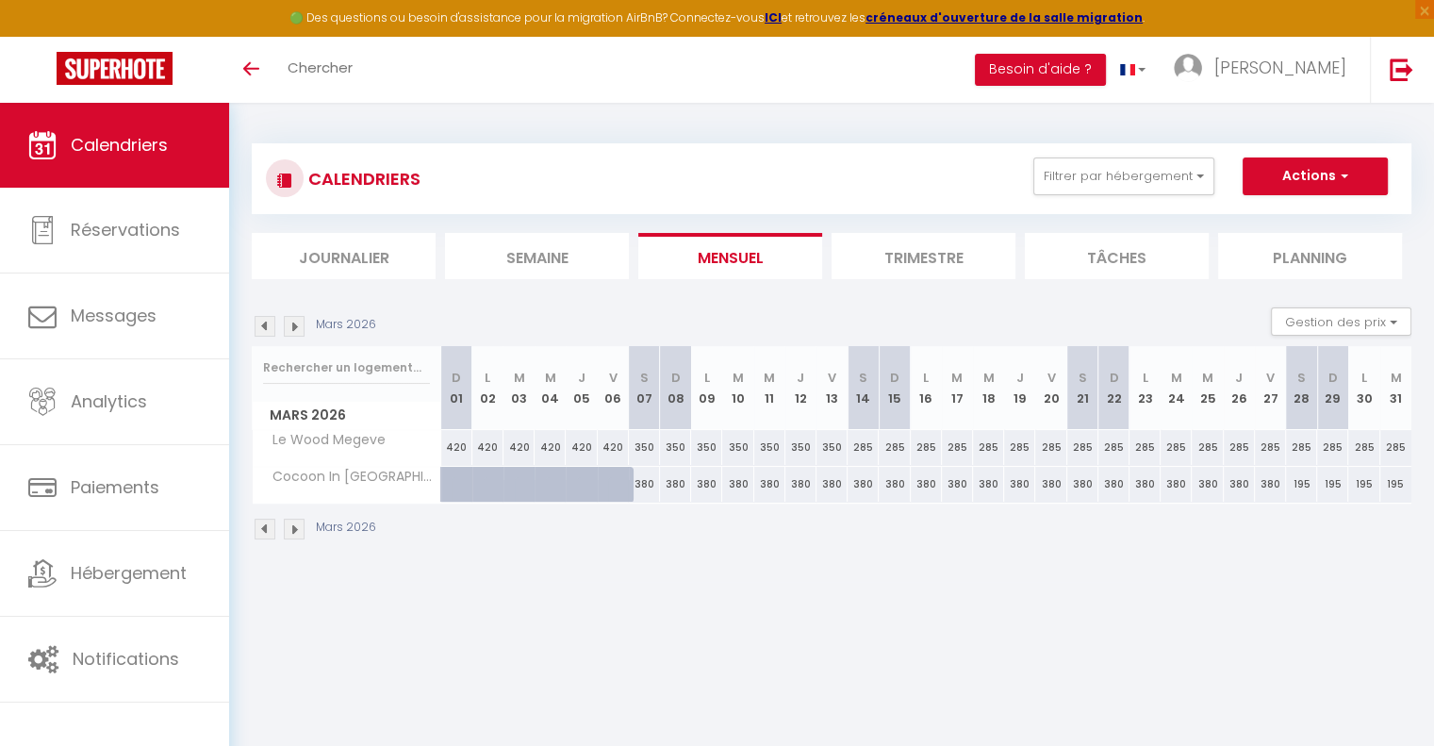
click at [1302, 440] on div "285" at bounding box center [1301, 447] width 31 height 35
type input "285"
type input "Sam 28 Mars 2026"
type input "Dim 29 Mars 2026"
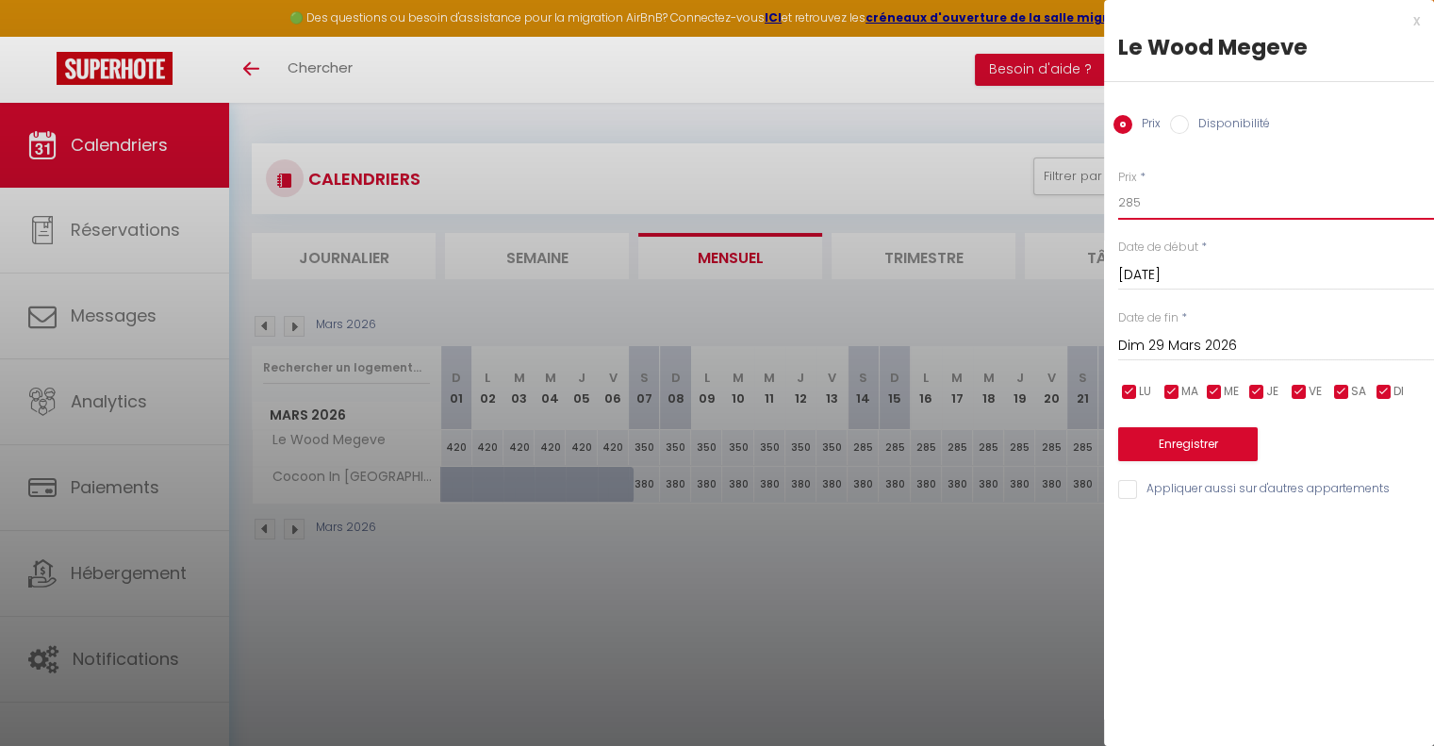
click at [1186, 203] on input "285" at bounding box center [1276, 203] width 316 height 34
type input "190"
click at [1184, 346] on input "Dim 29 Mars 2026" at bounding box center [1276, 346] width 316 height 25
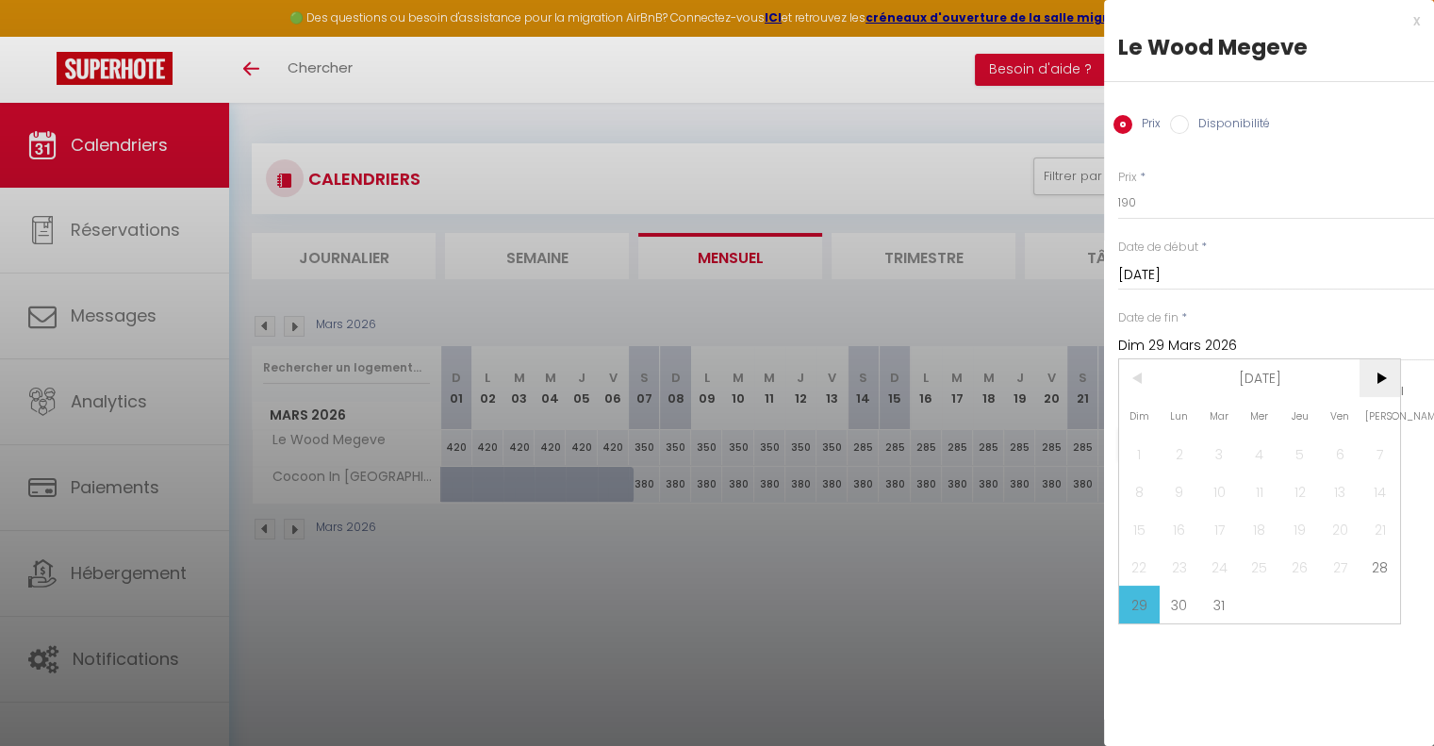
click at [1390, 372] on span ">" at bounding box center [1379, 378] width 41 height 38
click at [1376, 446] on span "4" at bounding box center [1379, 454] width 41 height 38
type input "Sam 04 Avril 2026"
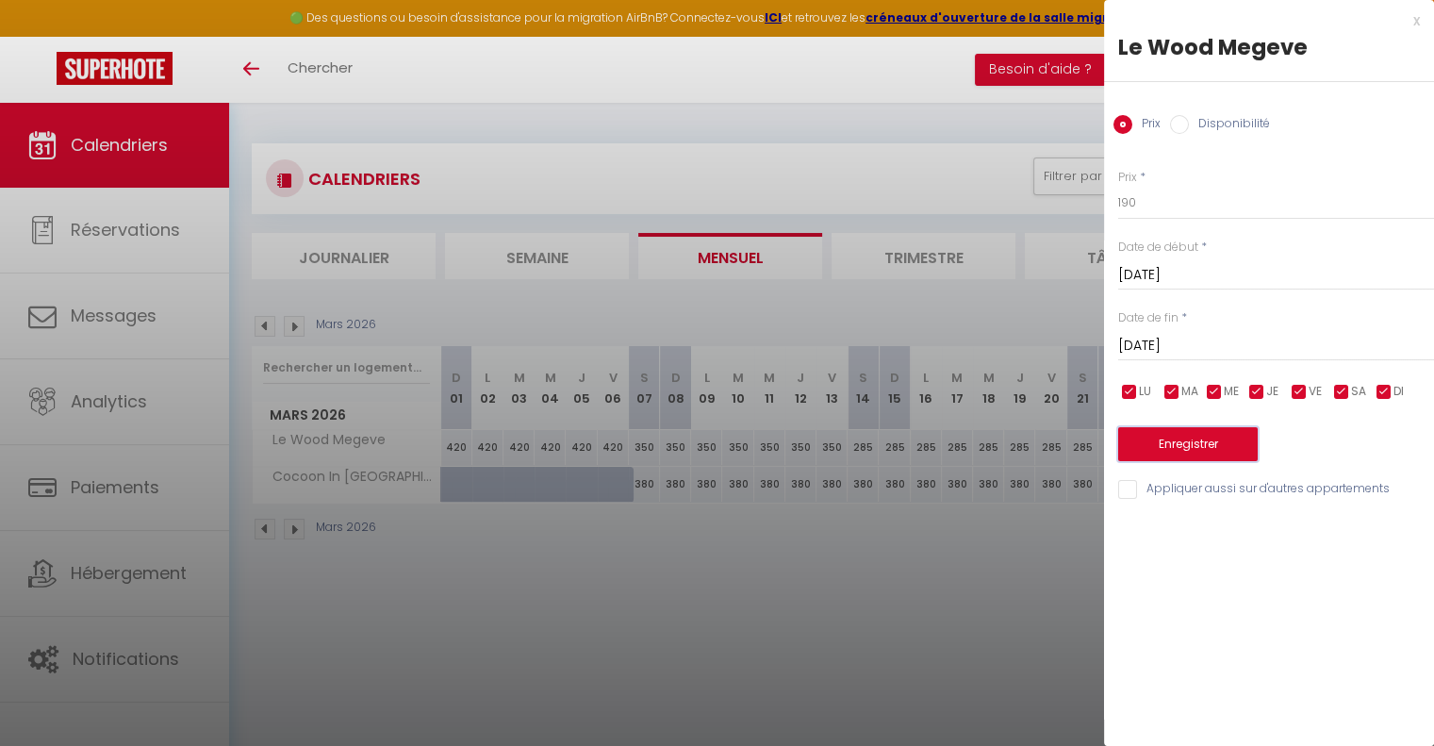
click at [1219, 448] on button "Enregistrer" at bounding box center [1188, 444] width 140 height 34
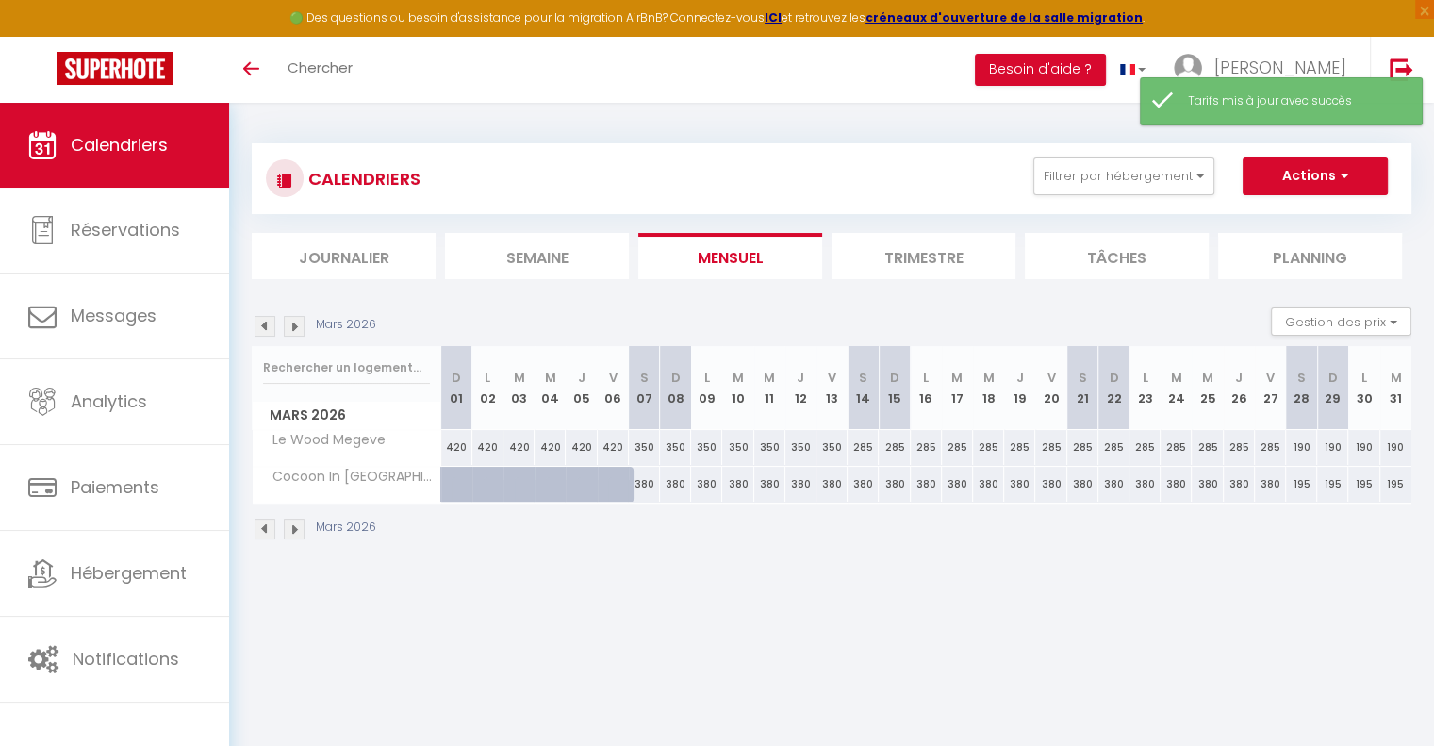
click at [956, 535] on div "Mars 2026" at bounding box center [832, 531] width 1160 height 56
click at [862, 483] on div "380" at bounding box center [863, 484] width 31 height 35
type input "380"
type input "Sam 14 Mars 2026"
type input "Dim 15 Mars 2026"
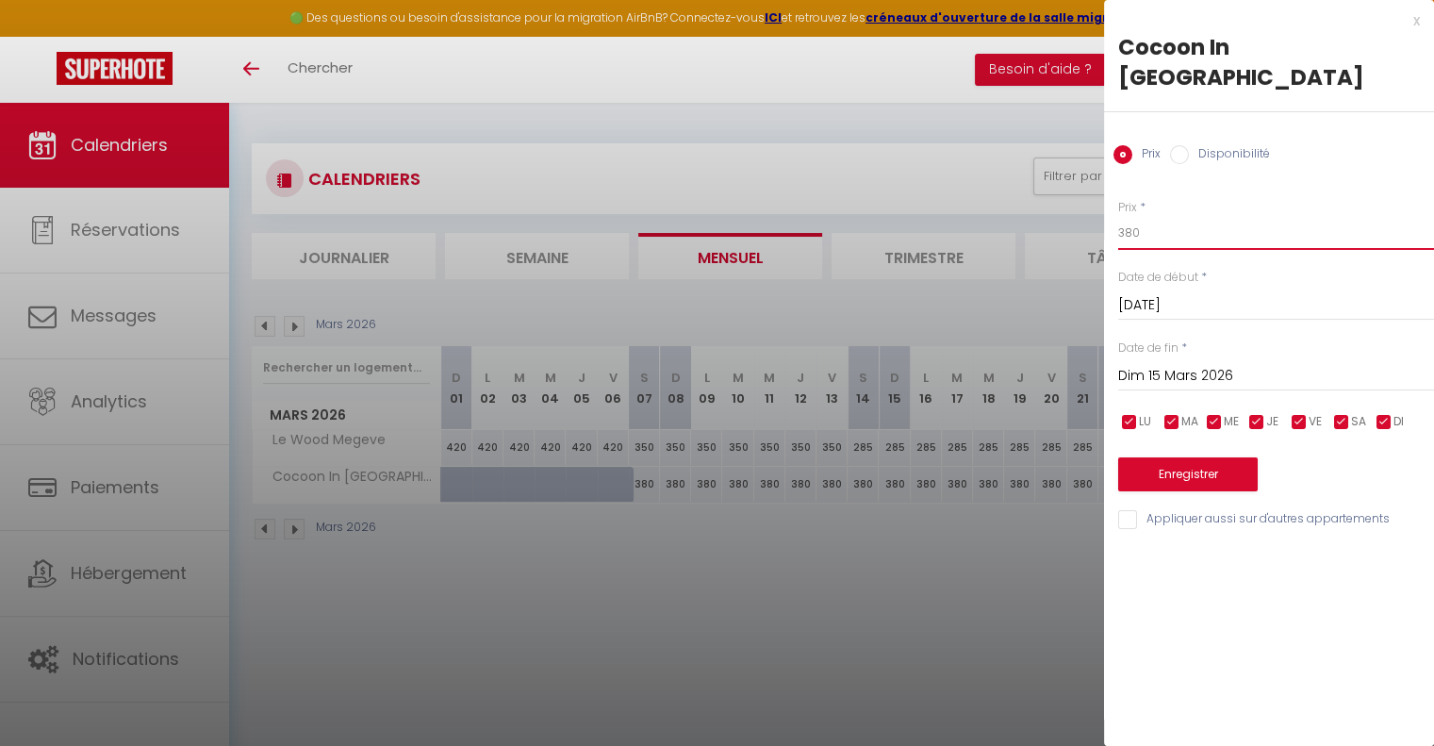
click at [1180, 216] on input "380" at bounding box center [1276, 233] width 316 height 34
type input "325"
click at [1198, 364] on input "Dim 15 Mars 2026" at bounding box center [1276, 376] width 316 height 25
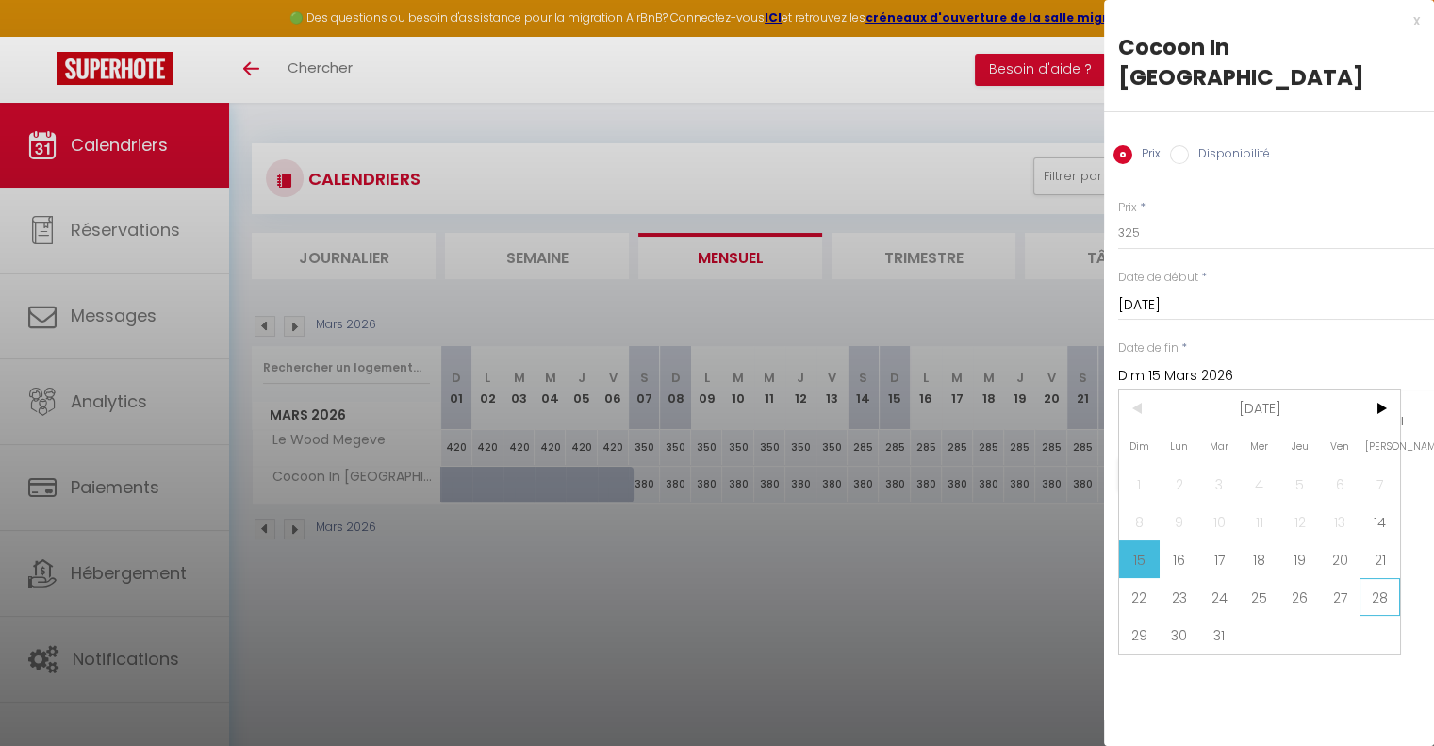
click at [1378, 578] on span "28" at bounding box center [1379, 597] width 41 height 38
type input "Sam 28 Mars 2026"
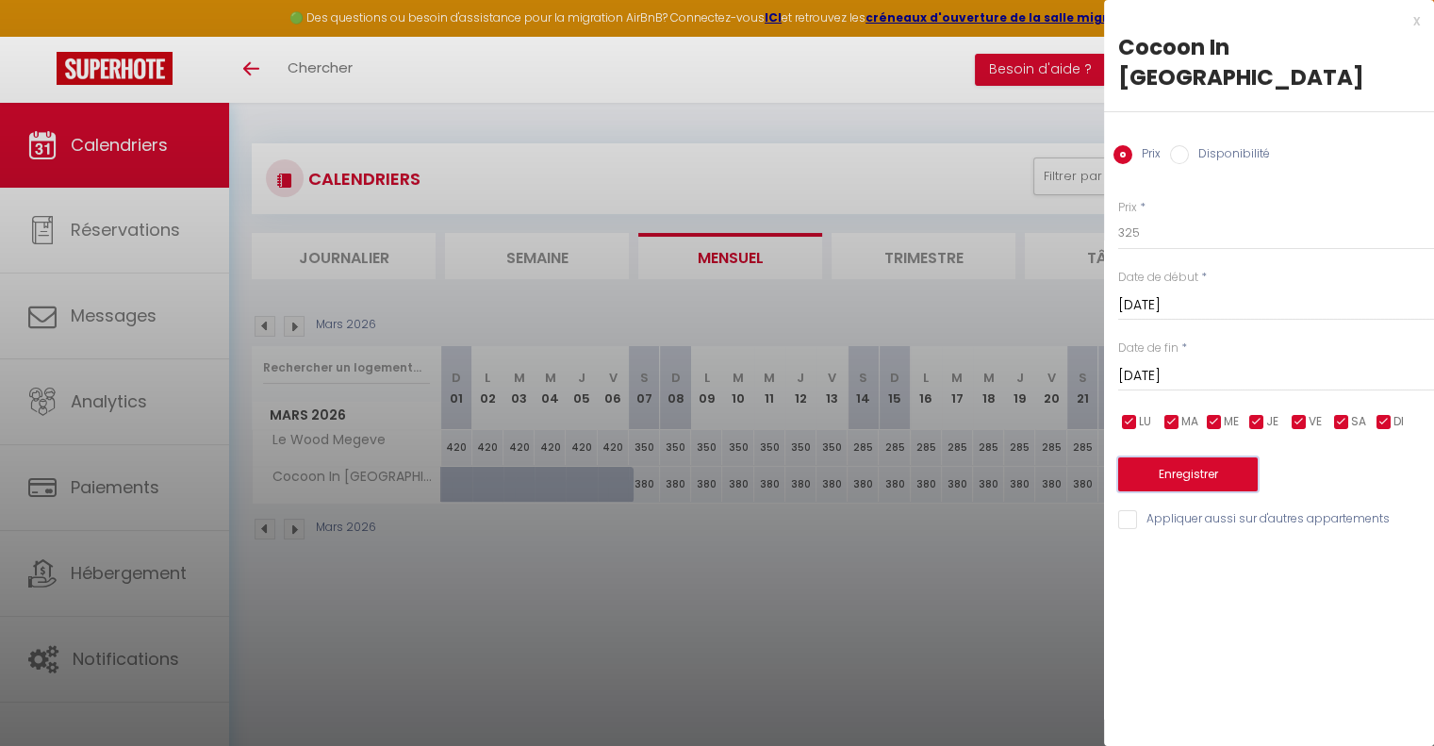
click at [1171, 457] on button "Enregistrer" at bounding box center [1188, 474] width 140 height 34
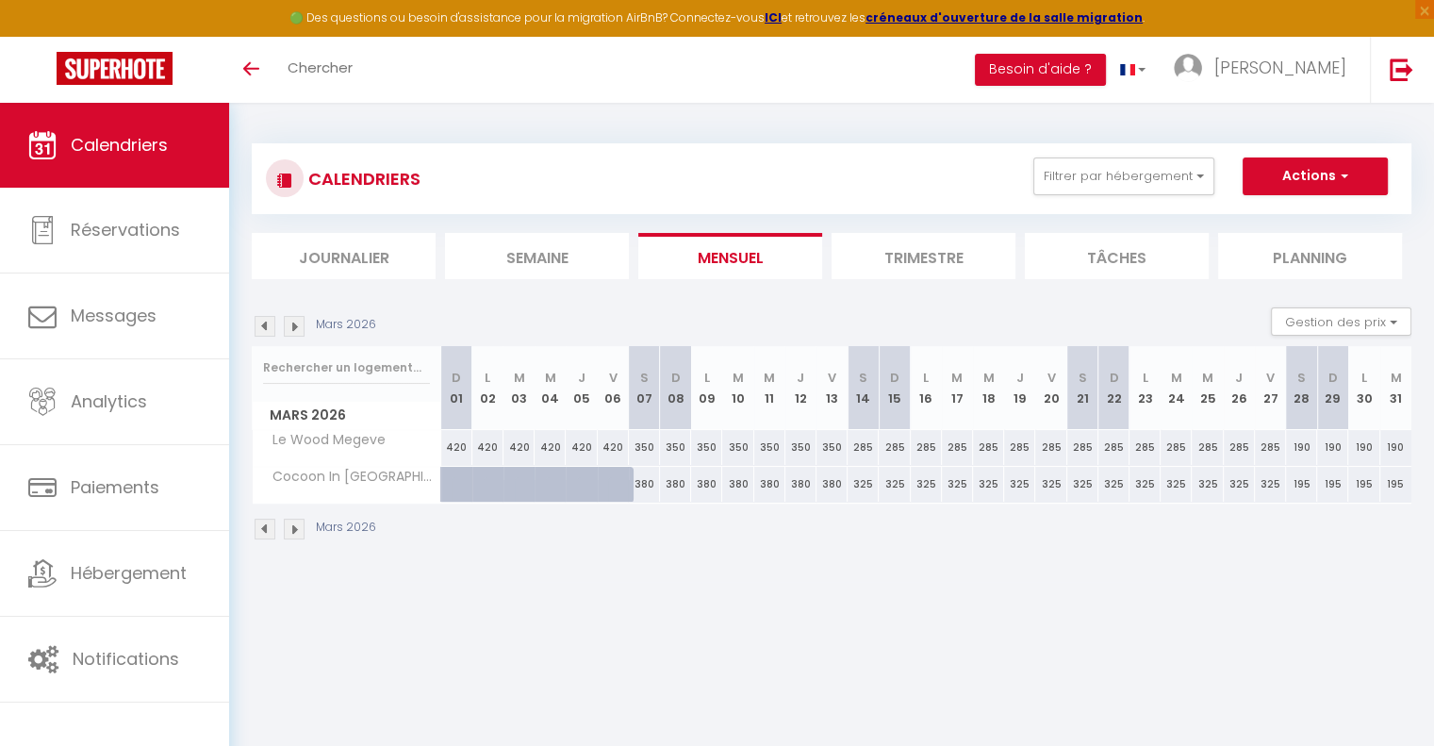
click at [259, 328] on img at bounding box center [265, 326] width 21 height 21
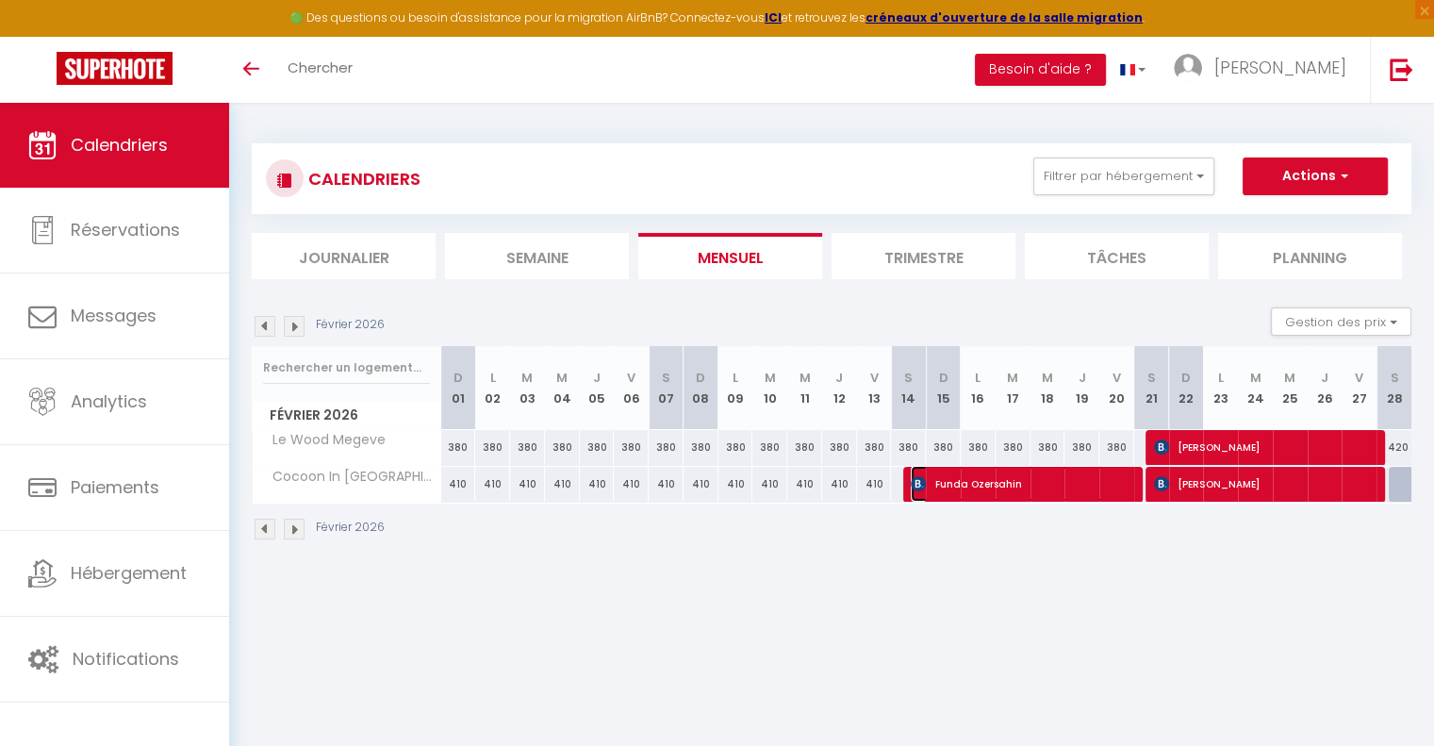
click at [978, 474] on span "Funda Ozersahin" at bounding box center [1021, 484] width 221 height 36
select select "OK"
select select "0"
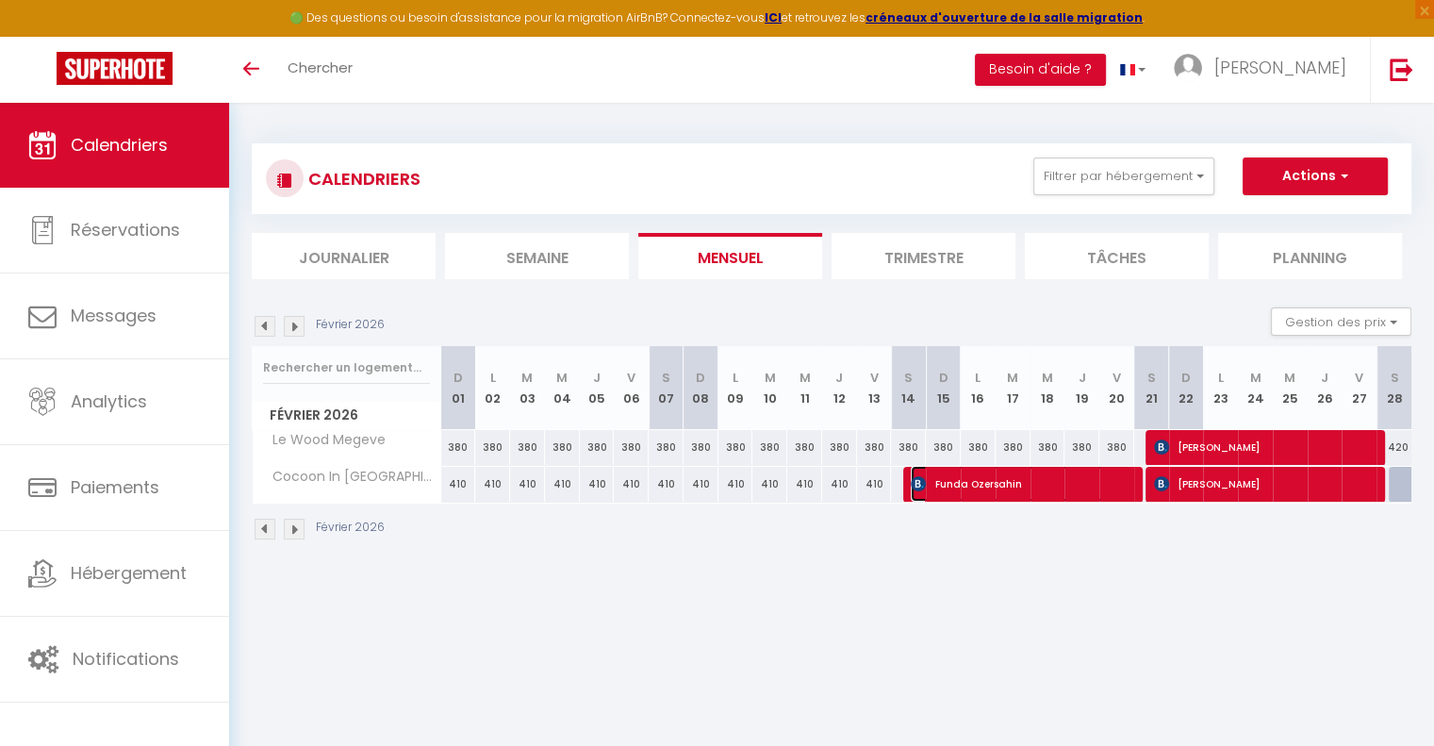
select select "1"
select select
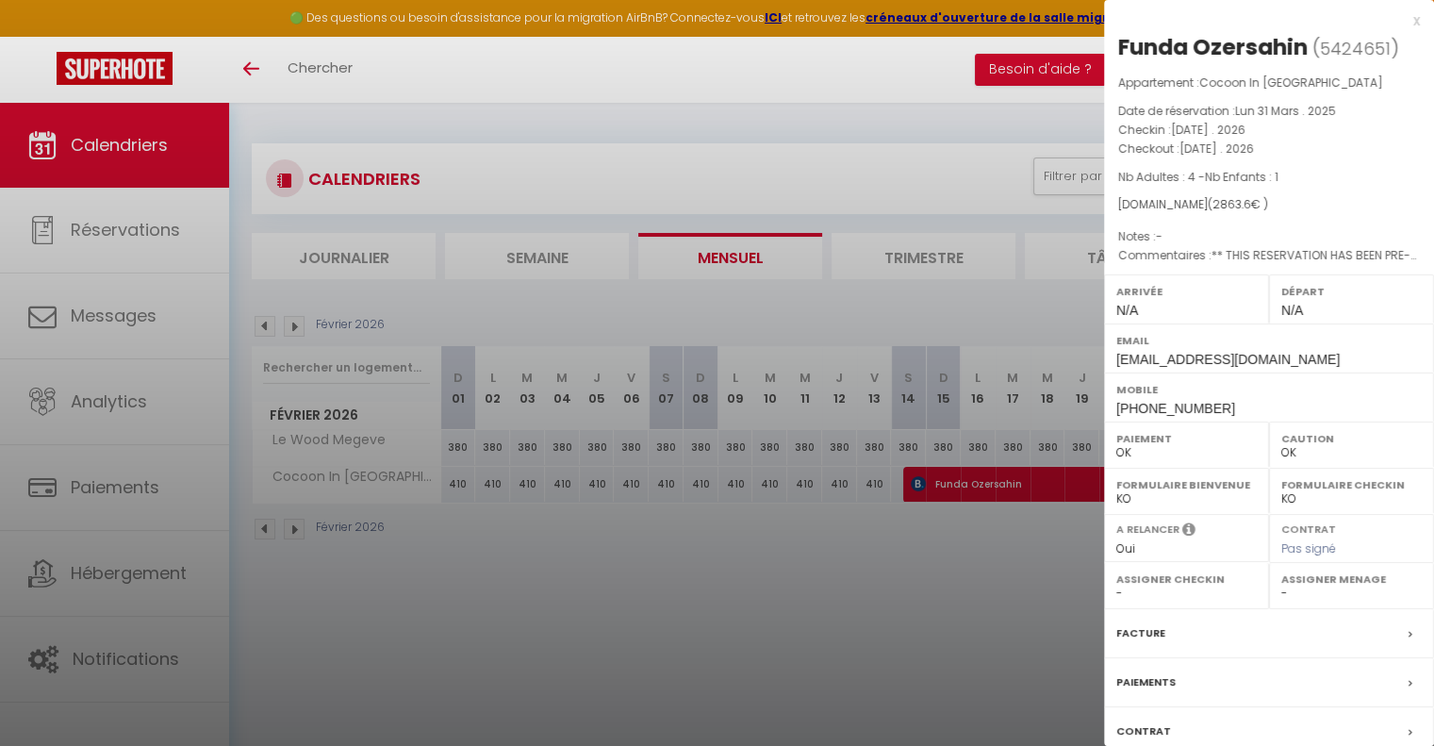
click at [866, 543] on div at bounding box center [717, 373] width 1434 height 746
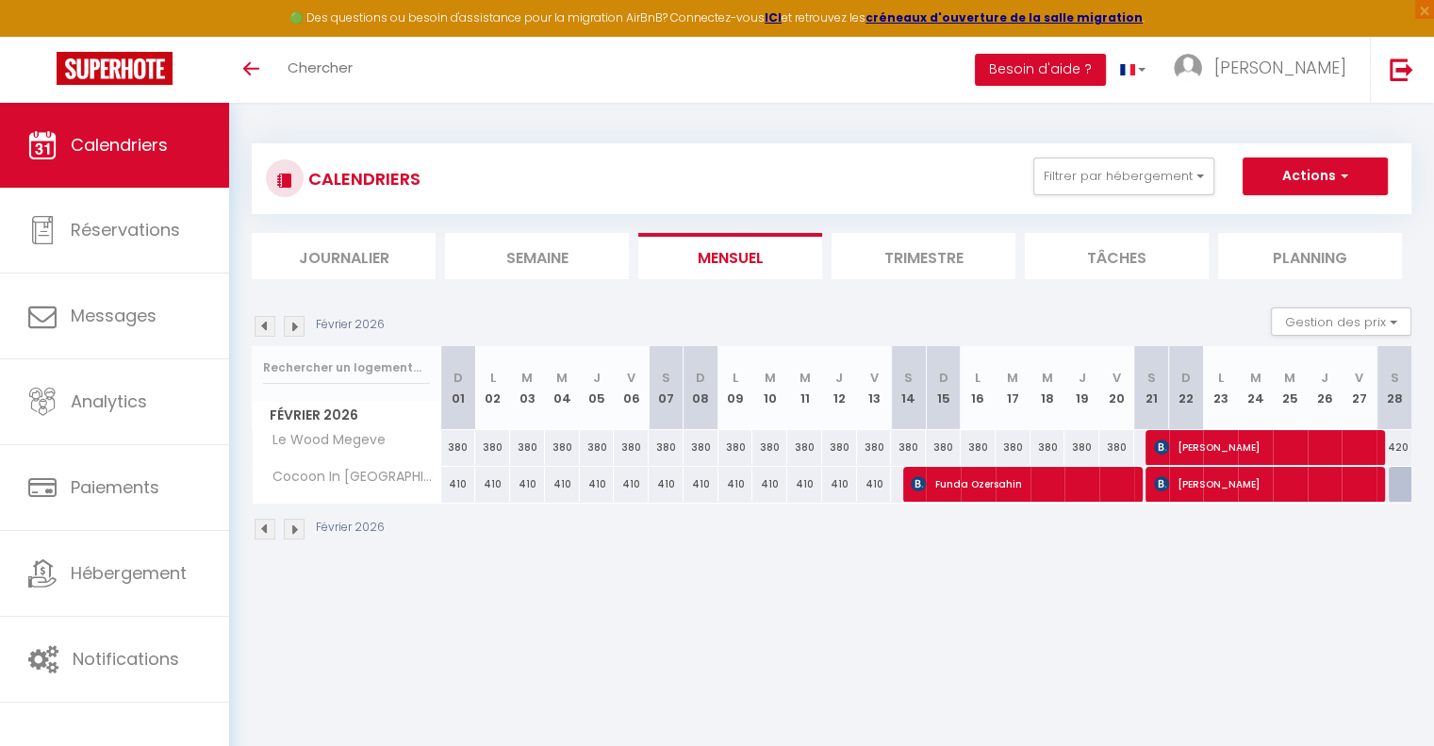
click at [259, 323] on img at bounding box center [265, 326] width 21 height 21
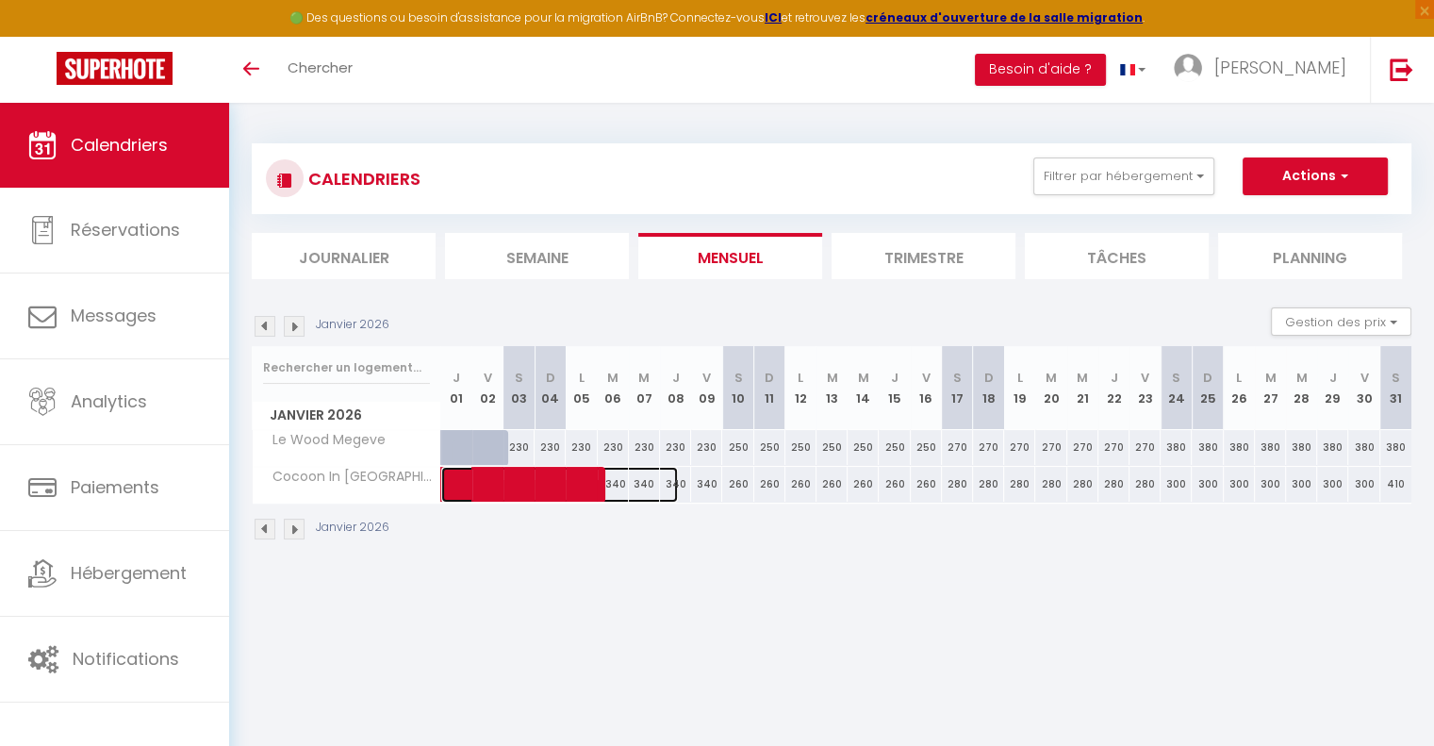
click at [615, 482] on span at bounding box center [569, 485] width 217 height 36
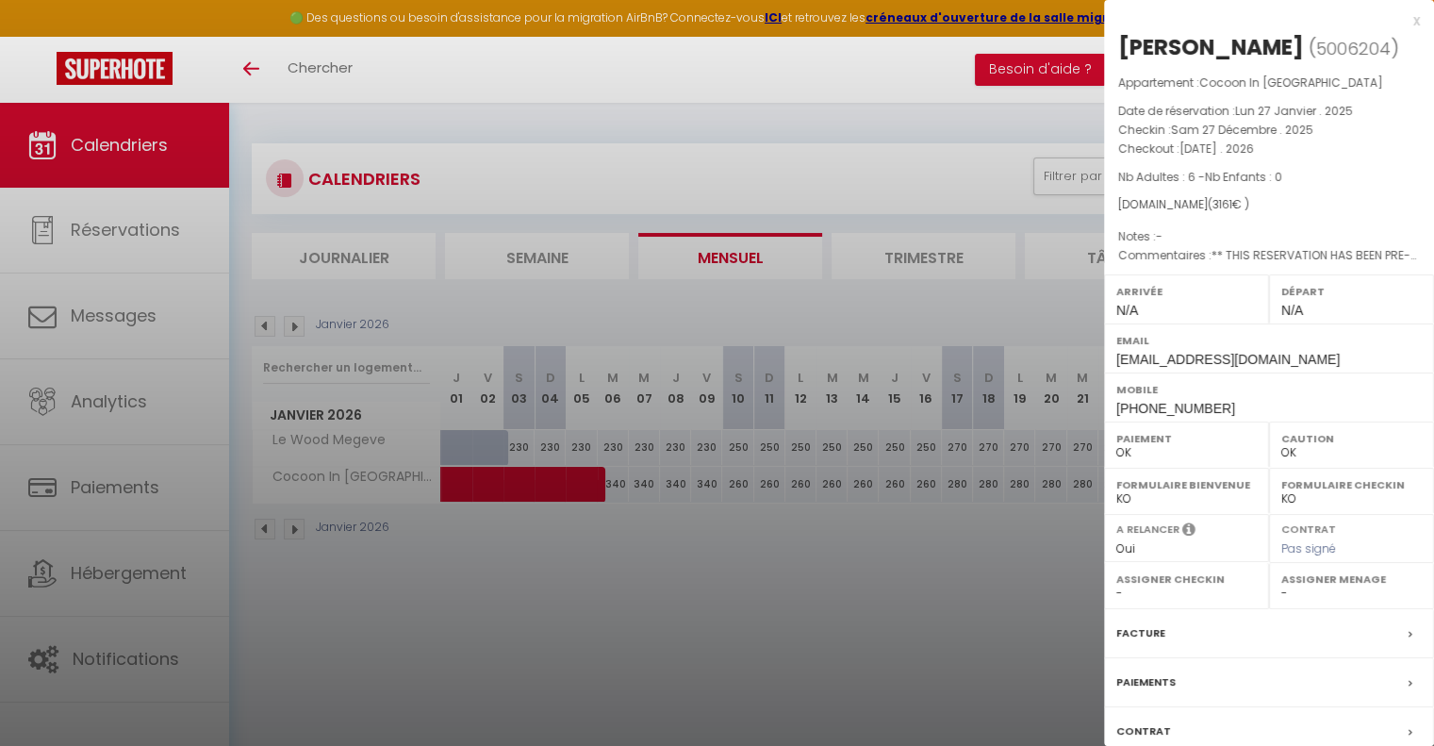
click at [860, 642] on div at bounding box center [717, 373] width 1434 height 746
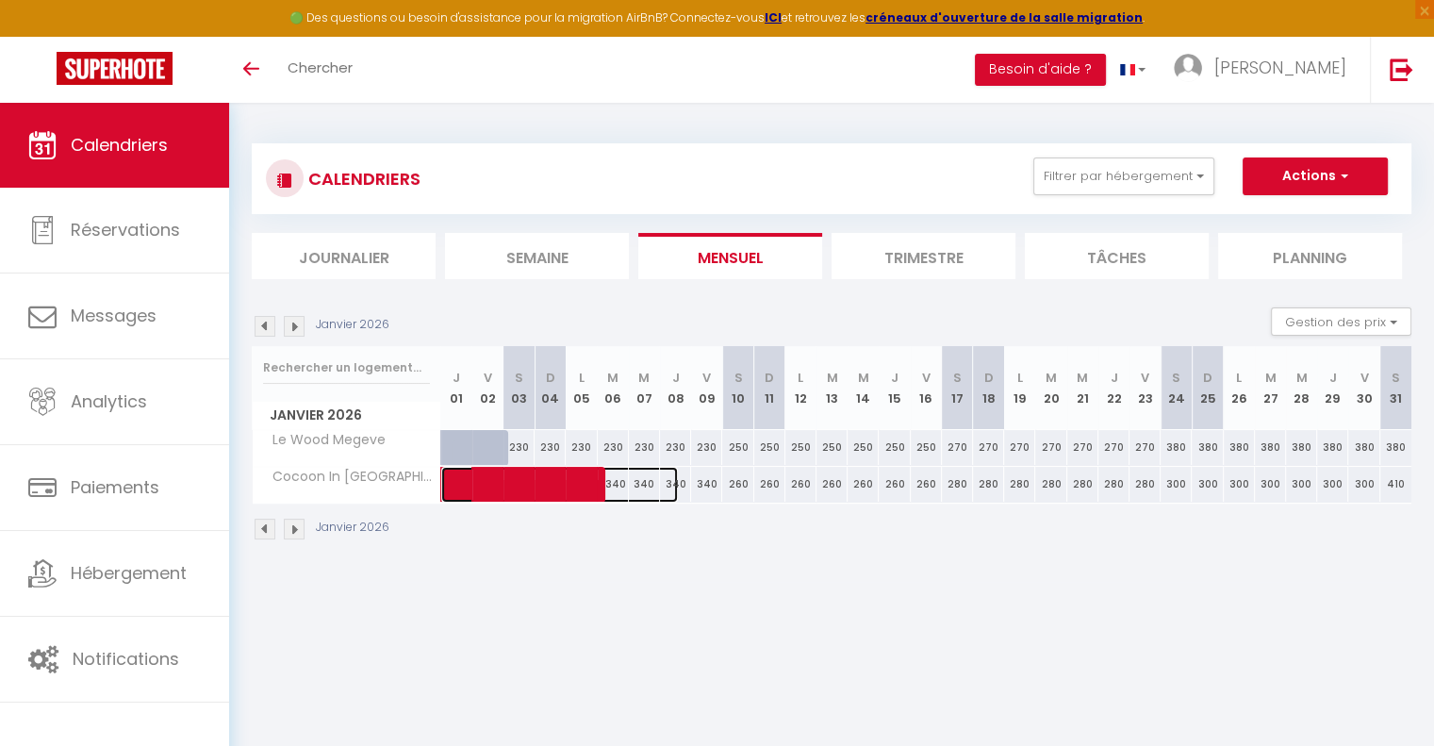
click at [647, 493] on span at bounding box center [569, 485] width 217 height 36
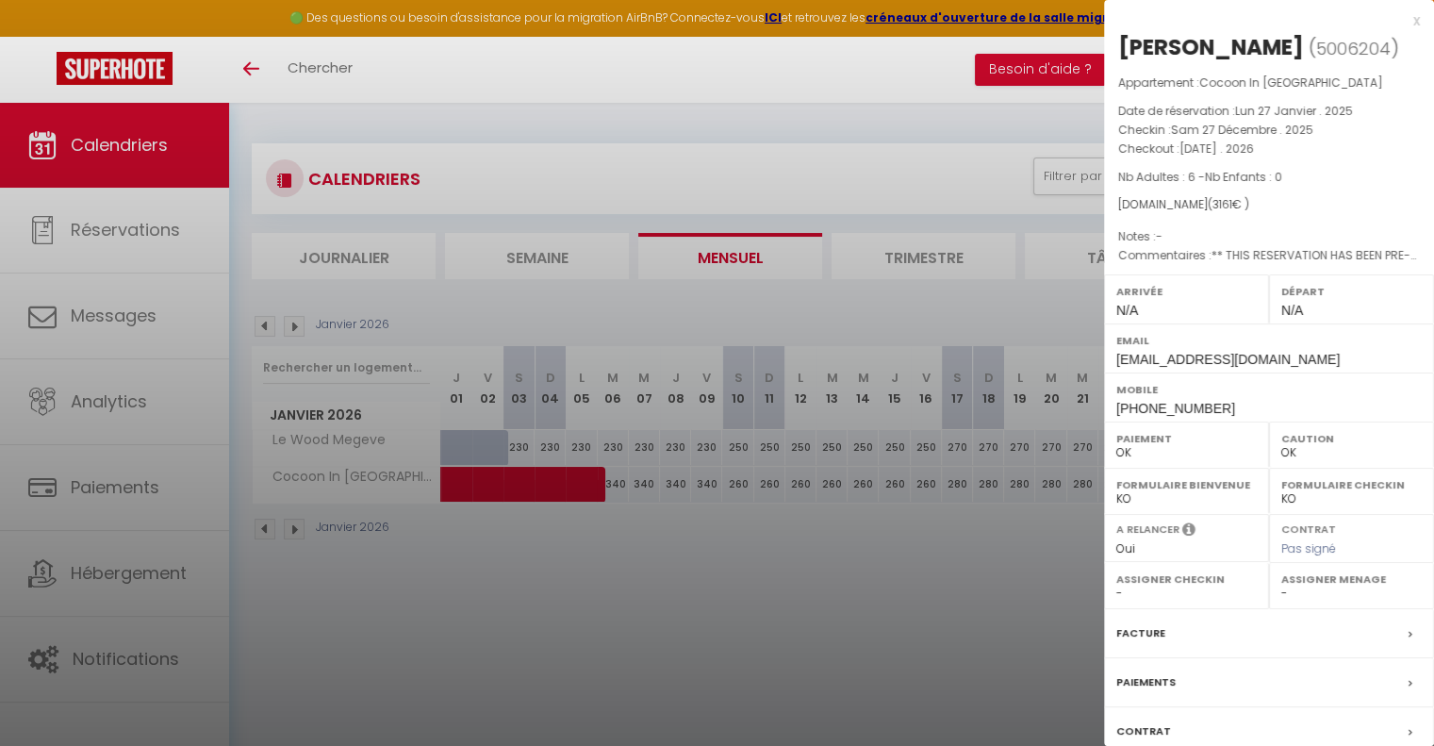
click at [750, 603] on div at bounding box center [717, 373] width 1434 height 746
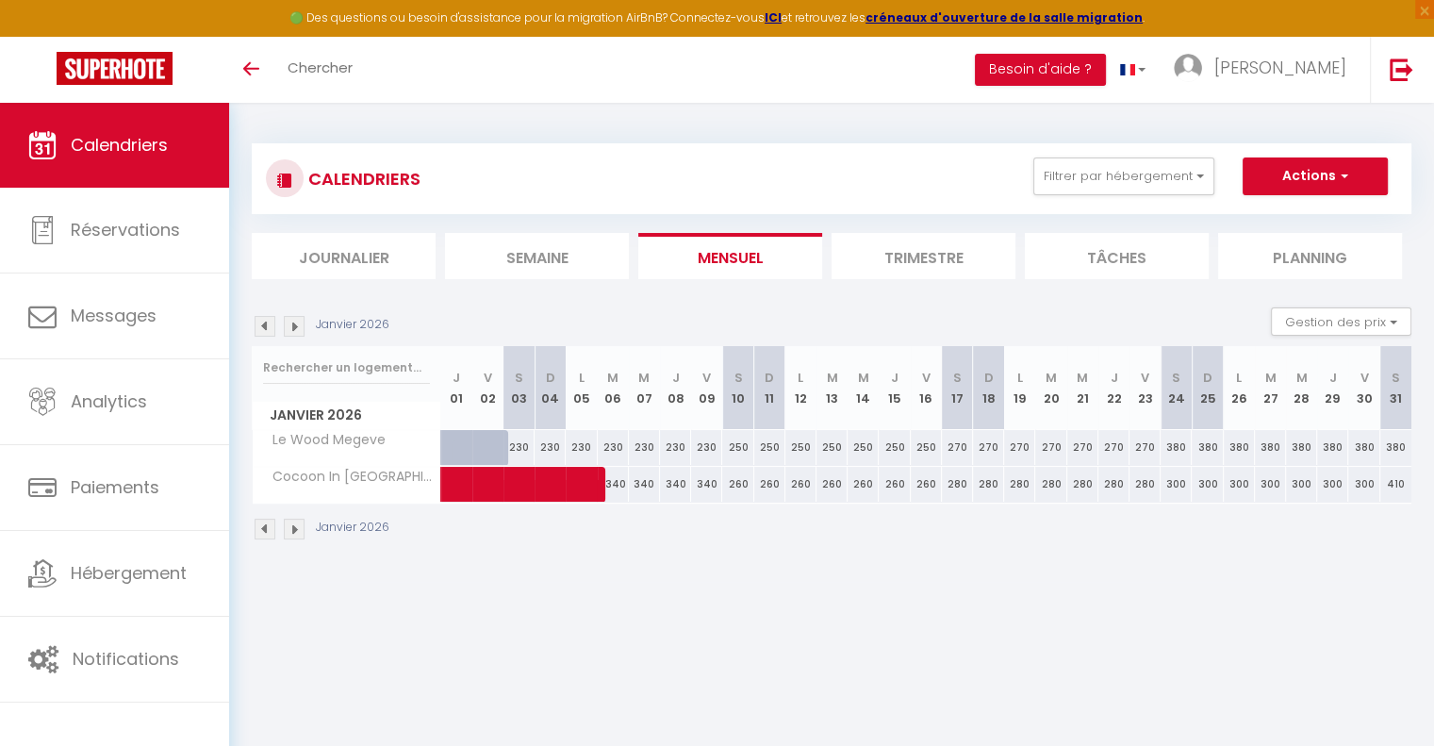
click at [686, 479] on div "340" at bounding box center [675, 484] width 31 height 35
type input "340"
type input "Jeu 08 Janvier 2026"
type input "Ven 09 Janvier 2026"
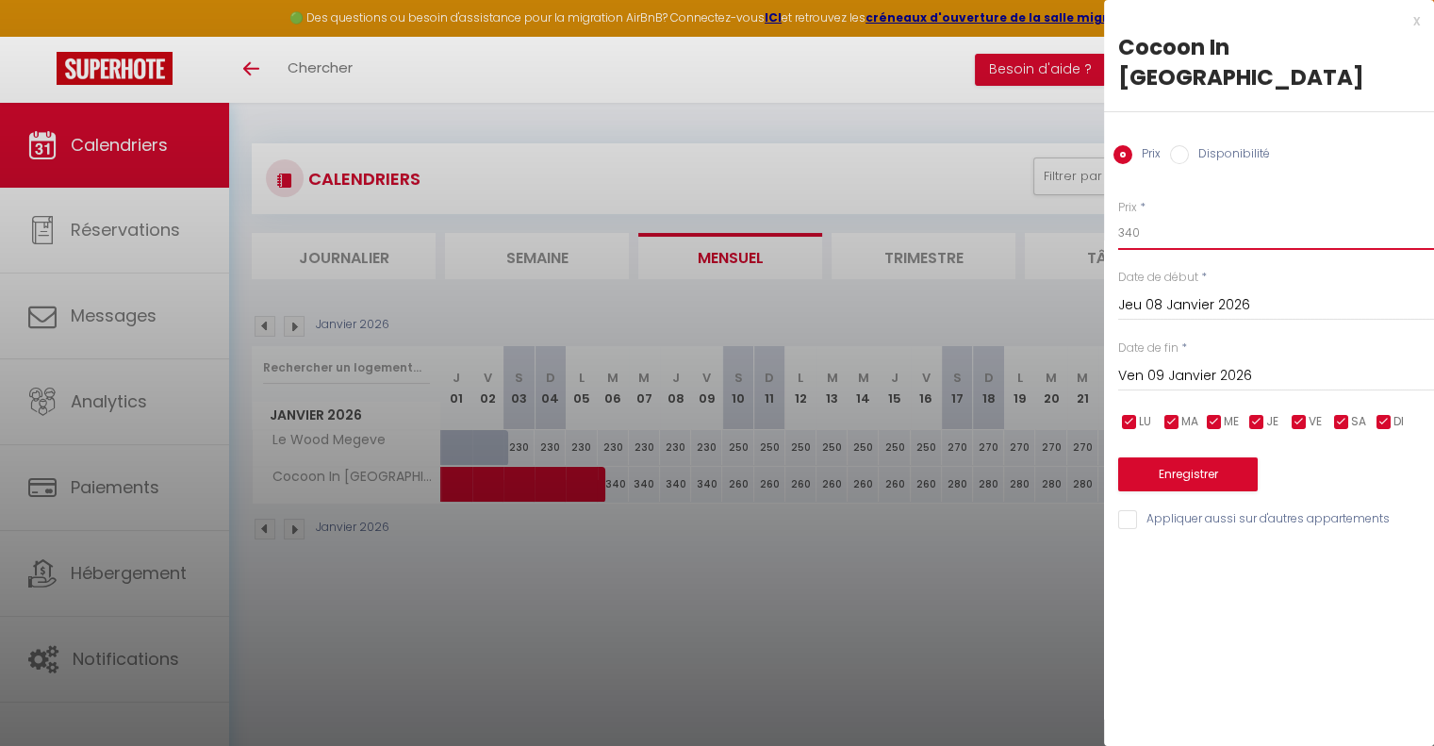
click at [1164, 216] on input "340" at bounding box center [1276, 233] width 316 height 34
type input "250"
click at [1147, 293] on input "Jeu 08 Janvier 2026" at bounding box center [1276, 305] width 316 height 25
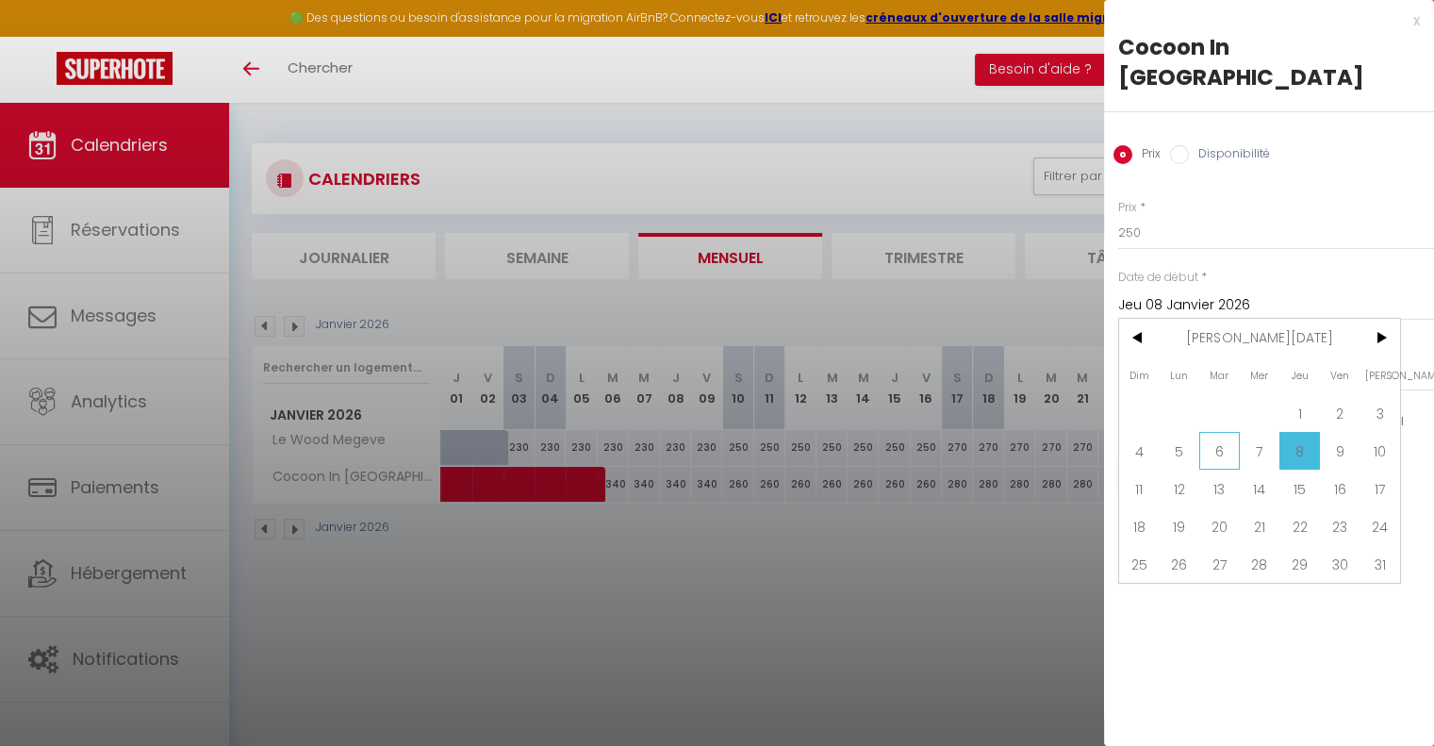
click at [1214, 432] on span "6" at bounding box center [1219, 451] width 41 height 38
type input "Mar 06 Janvier 2026"
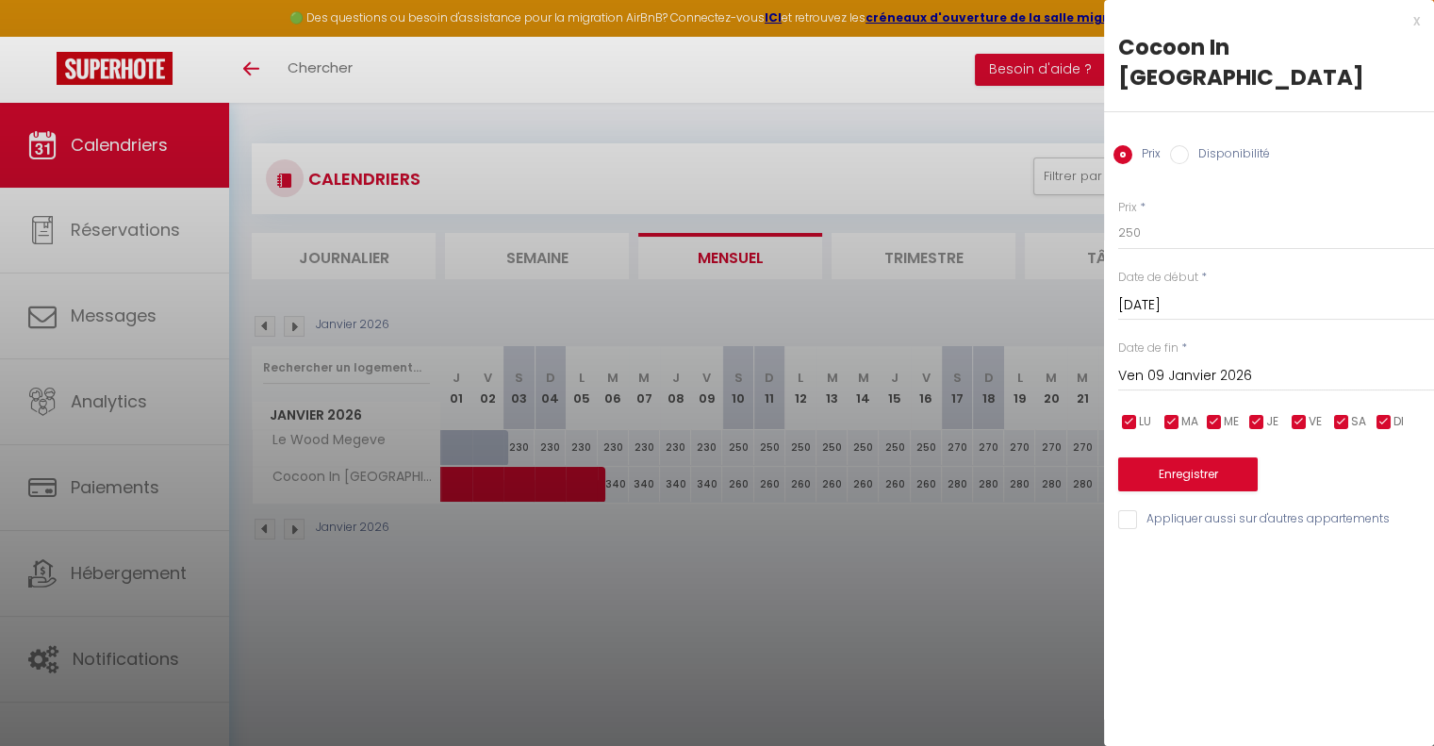
click at [1219, 364] on input "Ven 09 Janvier 2026" at bounding box center [1276, 376] width 316 height 25
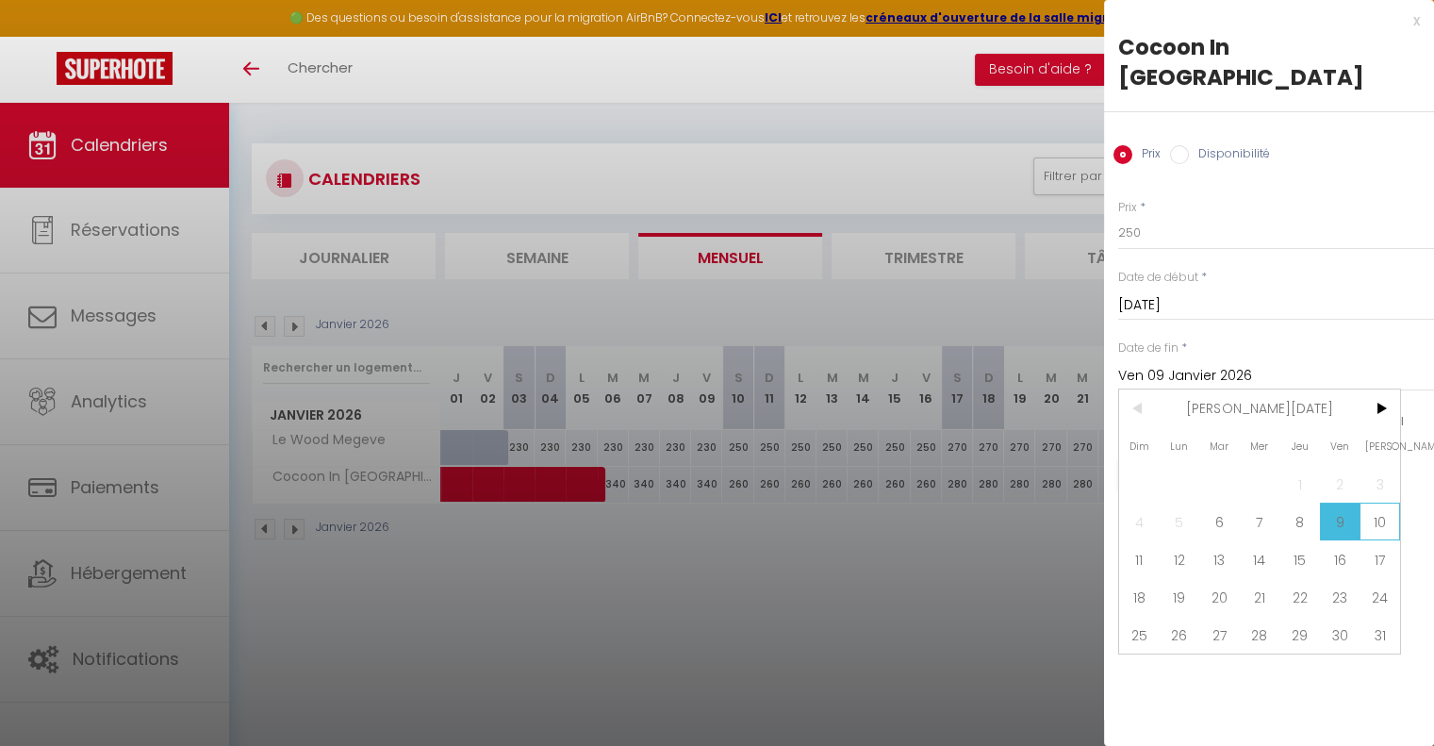
click at [1376, 502] on span "10" at bounding box center [1379, 521] width 41 height 38
type input "Sam 10 Janvier 2026"
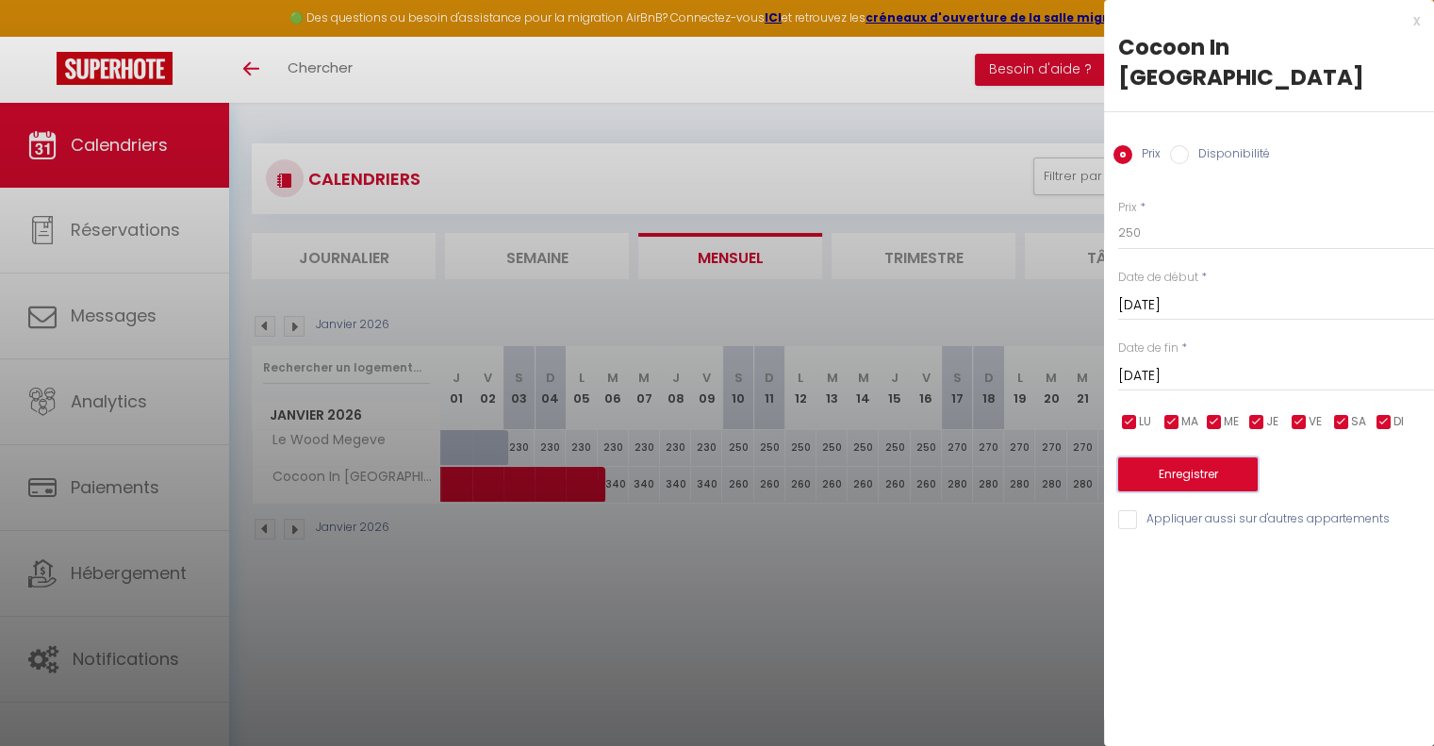
click at [1187, 457] on button "Enregistrer" at bounding box center [1188, 474] width 140 height 34
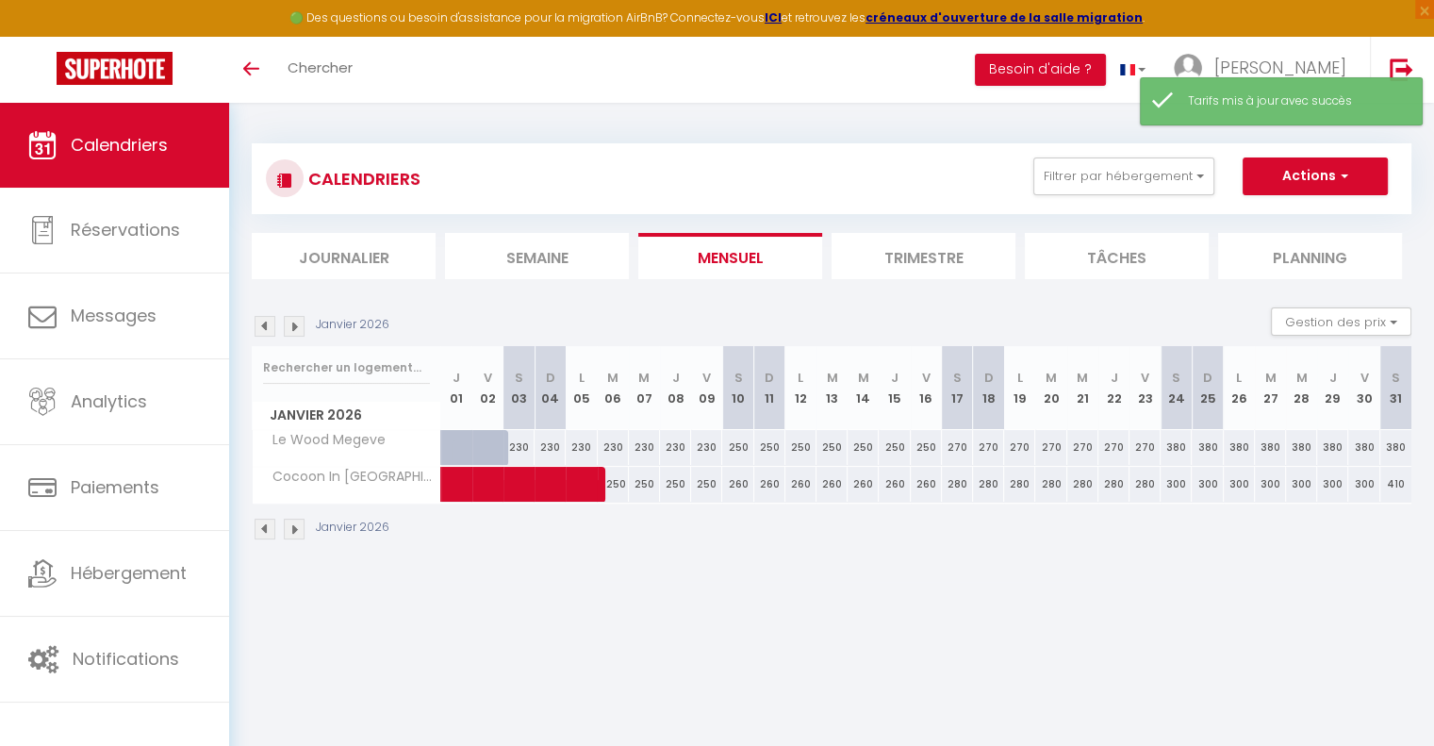
click at [852, 568] on div "CALENDRIERS Filtrer par hébergement MGM Le Wood Megeve Cocoon In Megeve Effacer…" at bounding box center [831, 342] width 1205 height 479
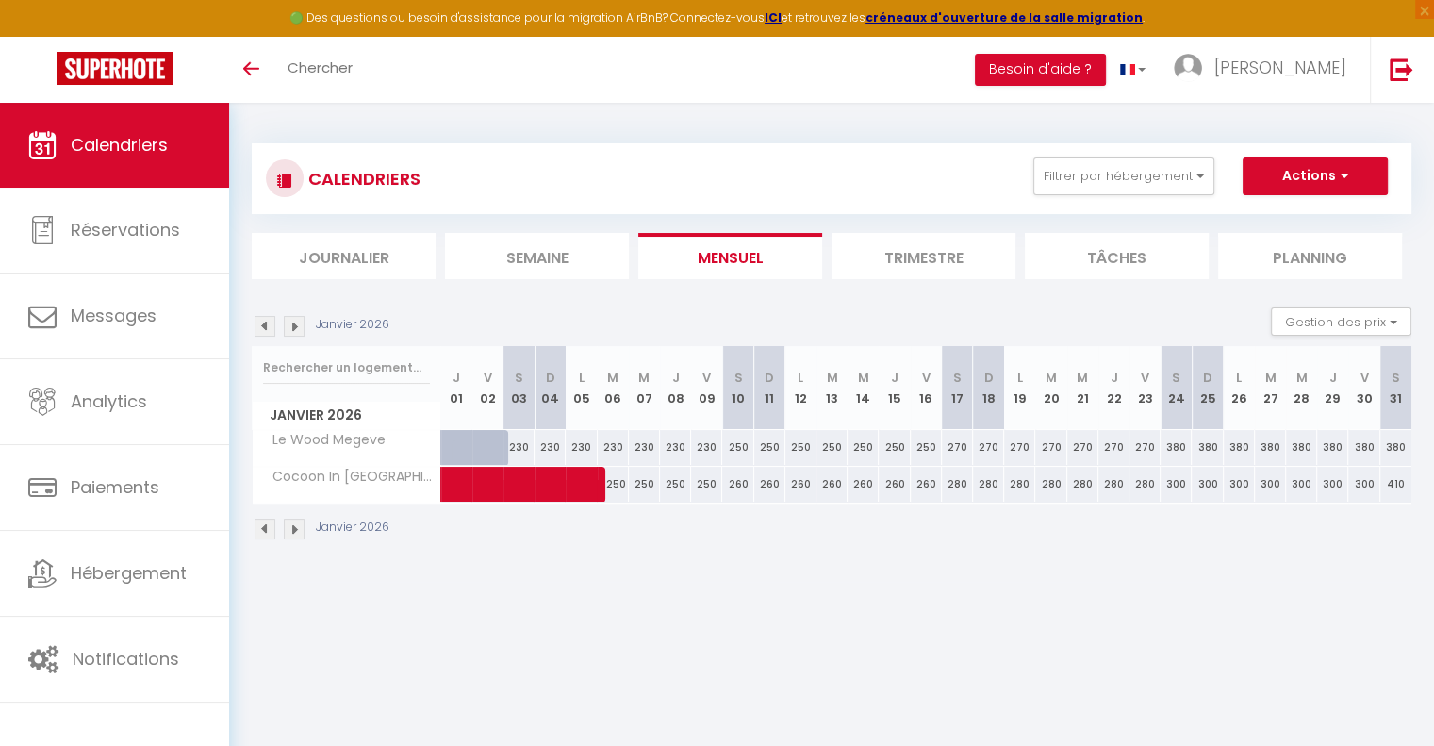
click at [828, 193] on div "CALENDRIERS Filtrer par hébergement MGM [PERSON_NAME] Megeve Cocoon In [GEOGRAP…" at bounding box center [831, 178] width 1131 height 42
click at [260, 330] on img at bounding box center [265, 326] width 21 height 21
